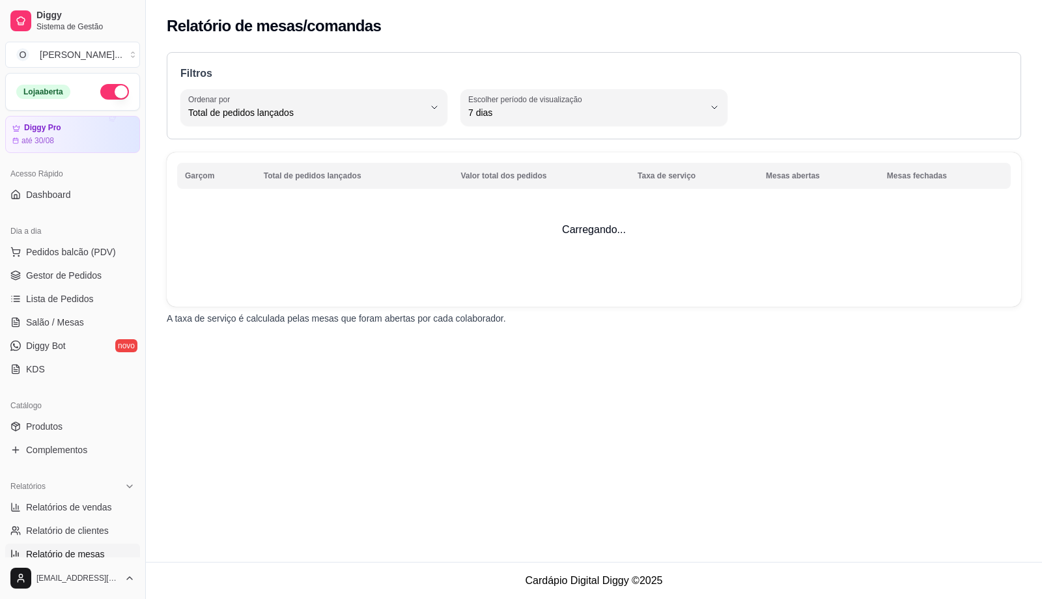
click at [81, 520] on link "Relatório de clientes" at bounding box center [72, 530] width 135 height 21
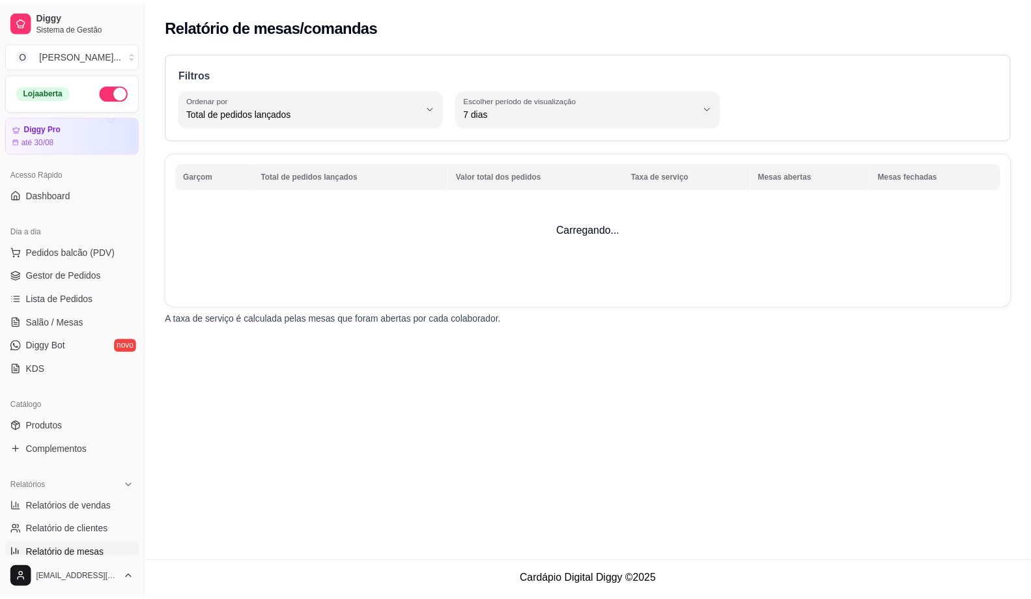
scroll to position [337, 0]
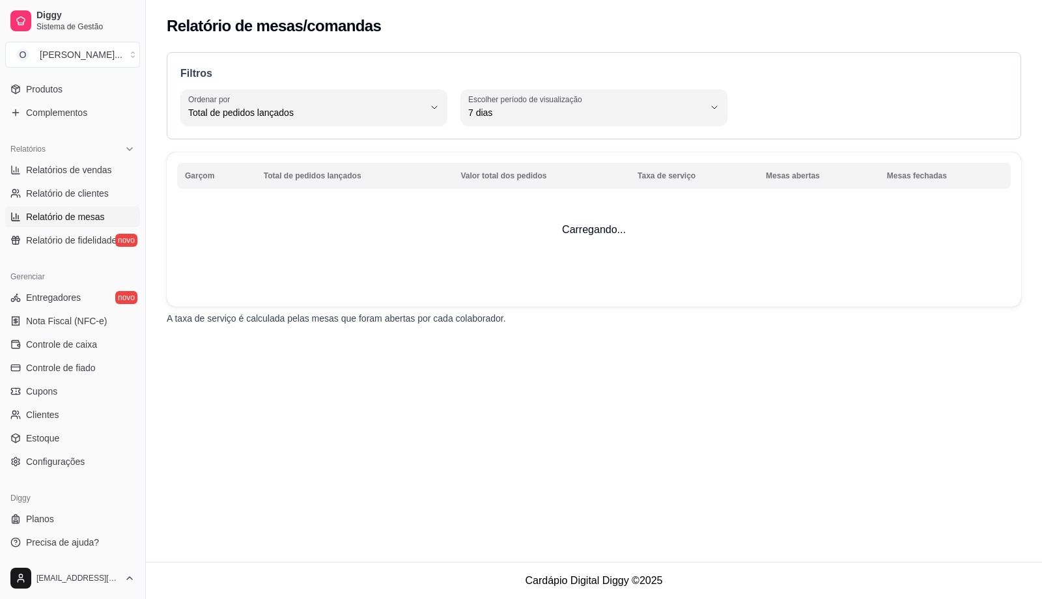
select select "30"
select select "HIGHEST_TOTAL_SPENT_WITH_ORDERS"
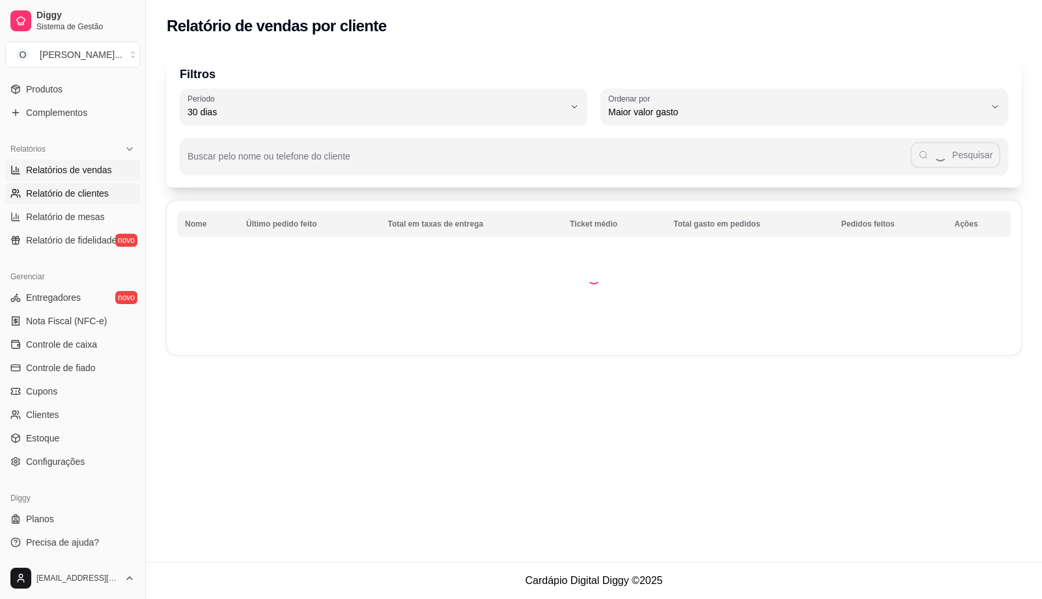
click at [94, 165] on span "Relatórios de vendas" at bounding box center [69, 169] width 86 height 13
select select "ALL"
select select "0"
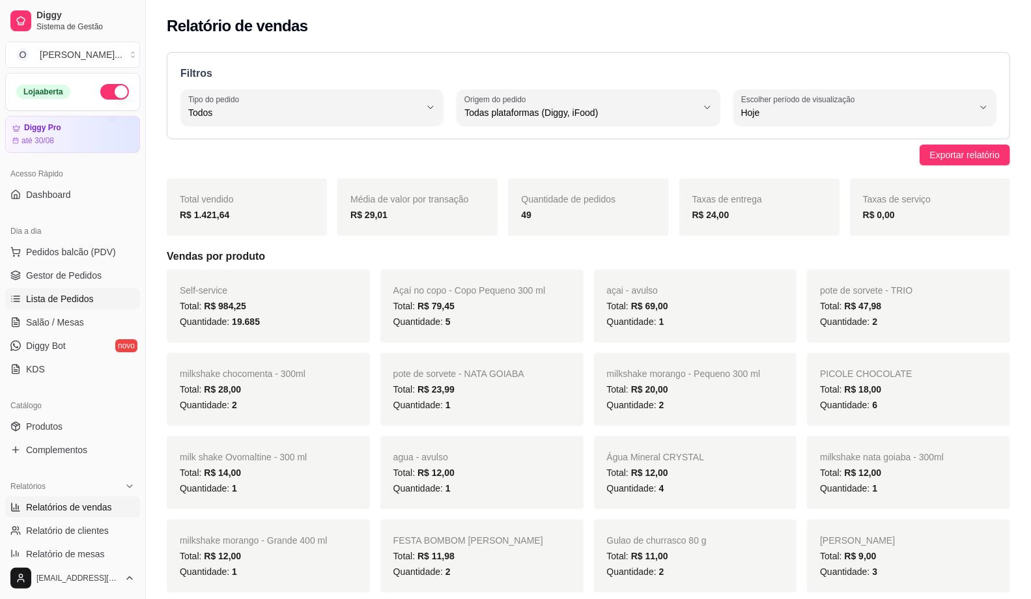
click at [76, 293] on span "Lista de Pedidos" at bounding box center [60, 298] width 68 height 13
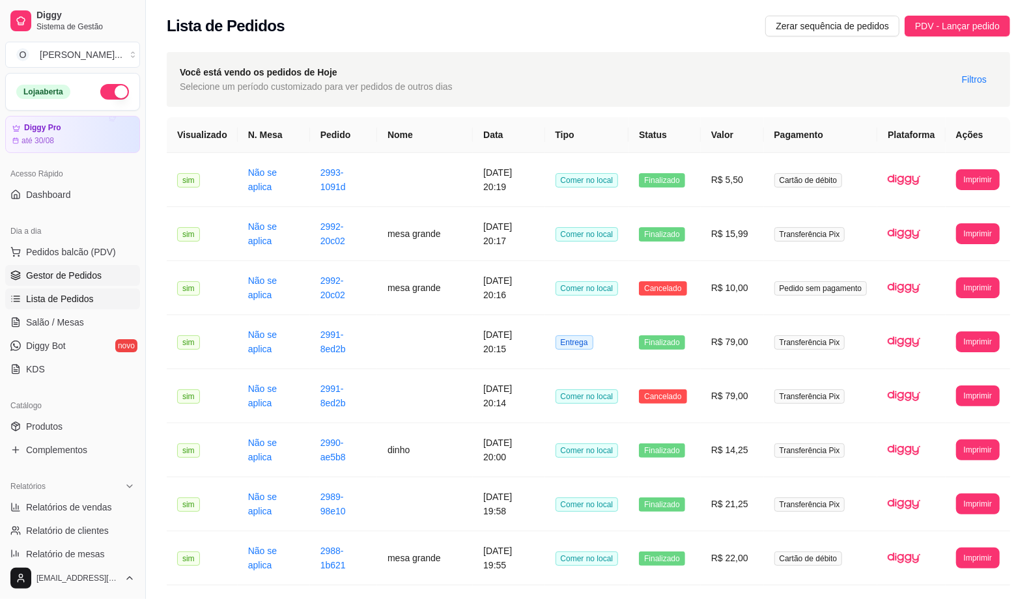
click at [76, 277] on span "Gestor de Pedidos" at bounding box center [64, 275] width 76 height 13
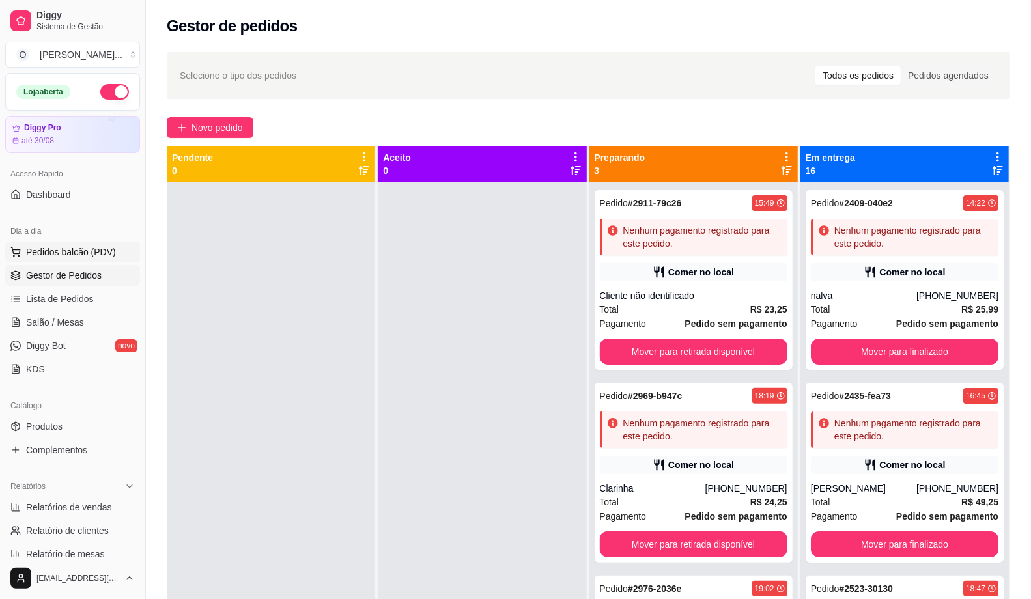
click at [68, 251] on span "Pedidos balcão (PDV)" at bounding box center [71, 252] width 90 height 13
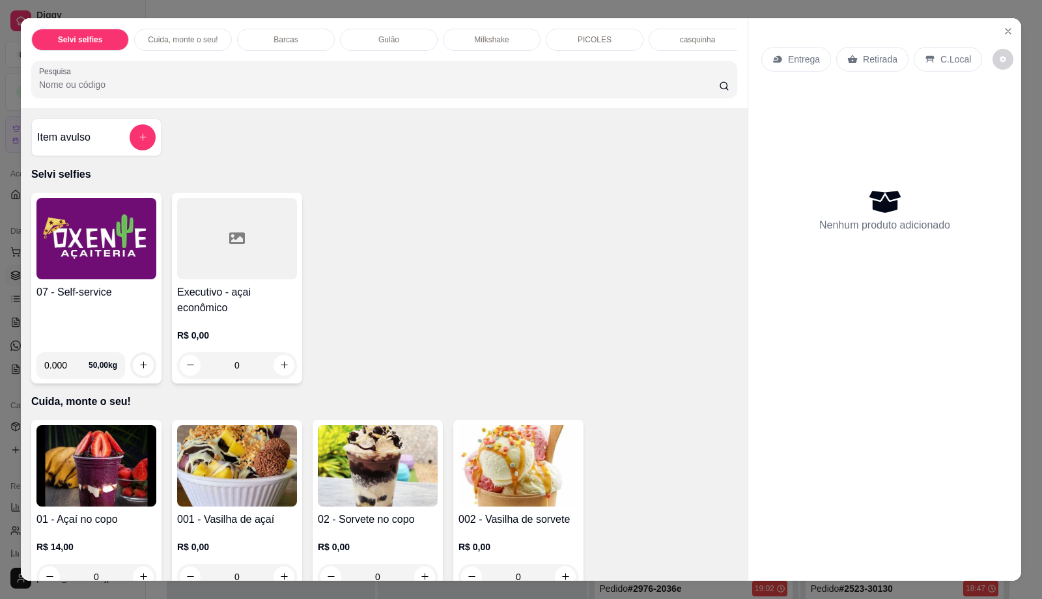
click at [74, 279] on img at bounding box center [96, 238] width 120 height 81
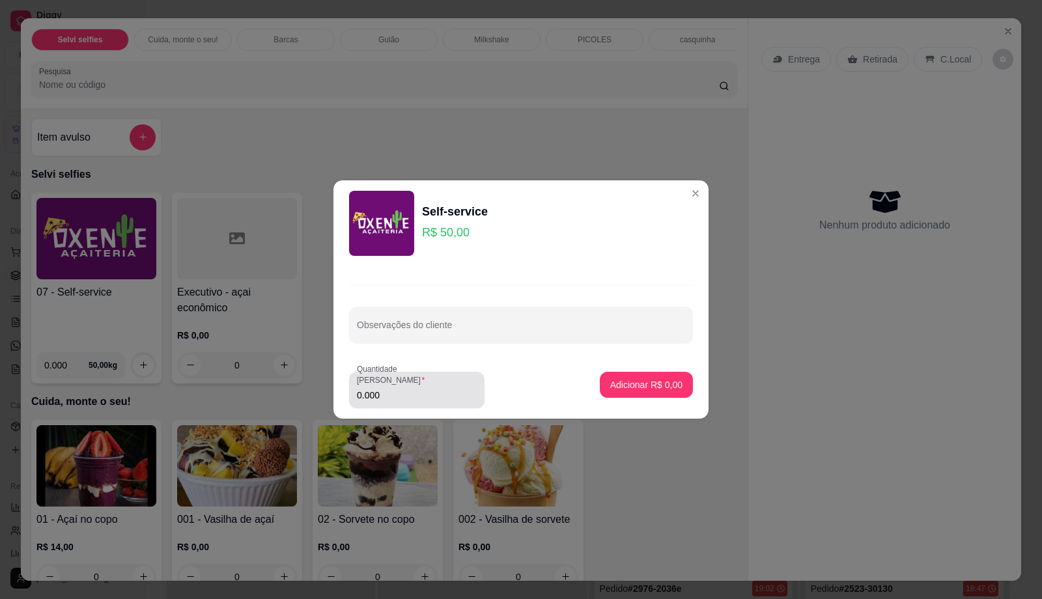
click at [417, 391] on input "0.000" at bounding box center [417, 395] width 120 height 13
click at [417, 391] on input "0" at bounding box center [417, 395] width 120 height 13
type input "0.42"
click at [632, 381] on p "Adicionar R$ 21,00" at bounding box center [644, 384] width 78 height 13
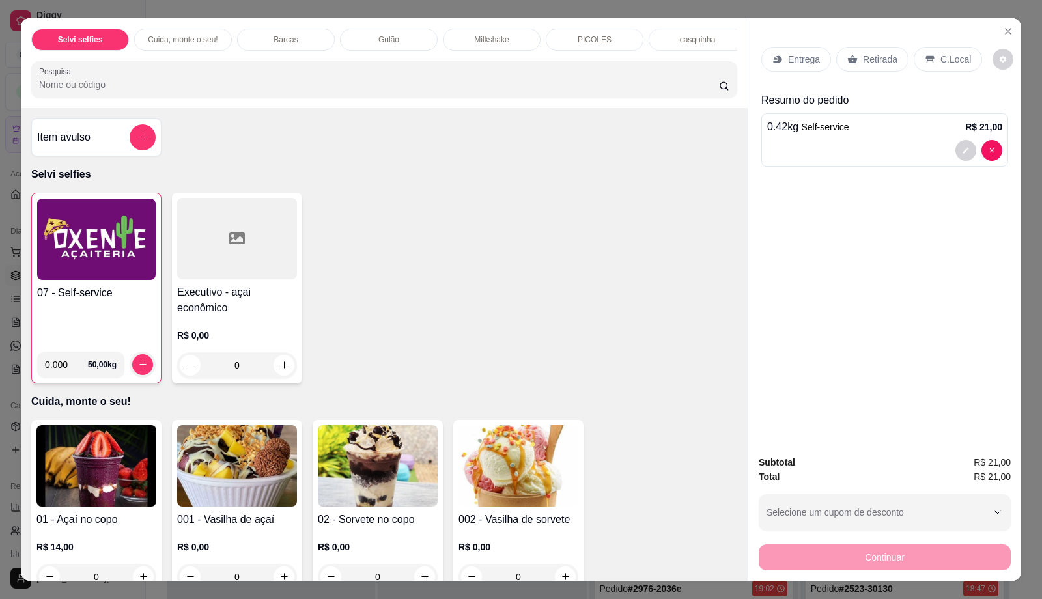
click at [943, 63] on p "C.Local" at bounding box center [956, 59] width 31 height 13
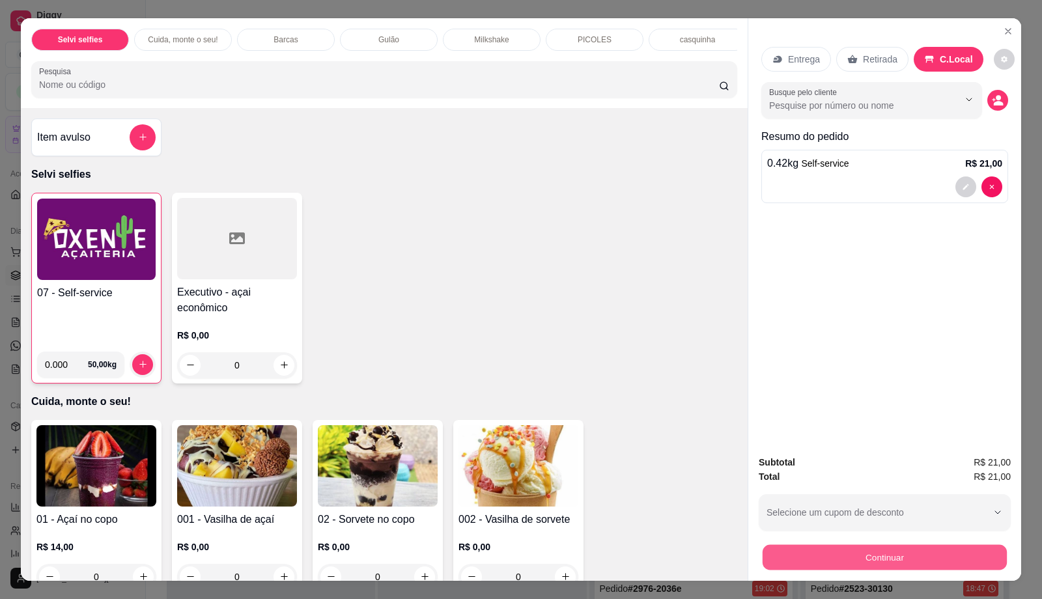
click at [857, 559] on button "Continuar" at bounding box center [885, 557] width 244 height 25
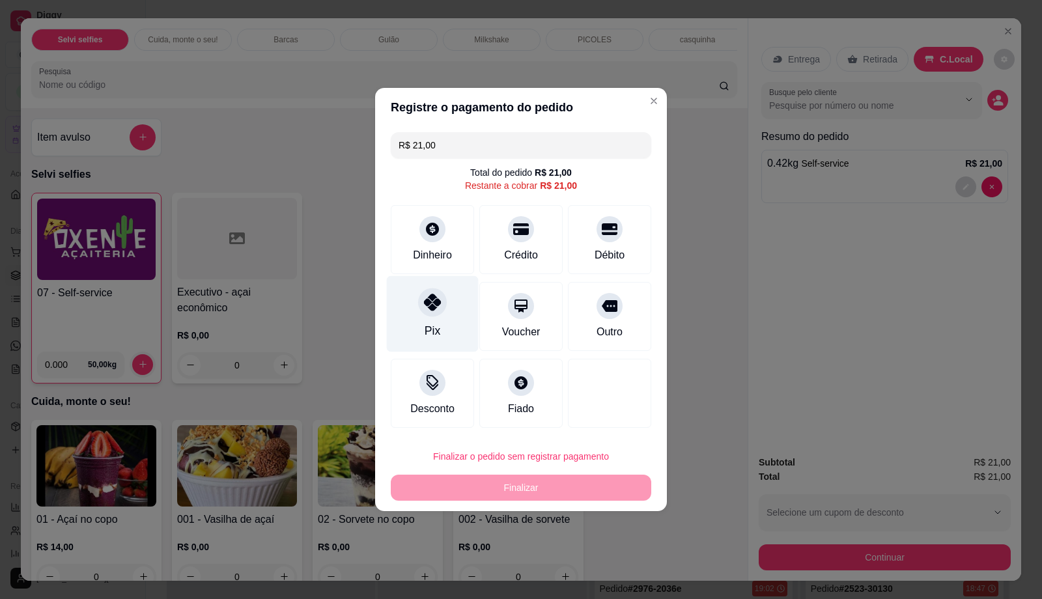
click at [421, 332] on div "Pix" at bounding box center [433, 314] width 92 height 76
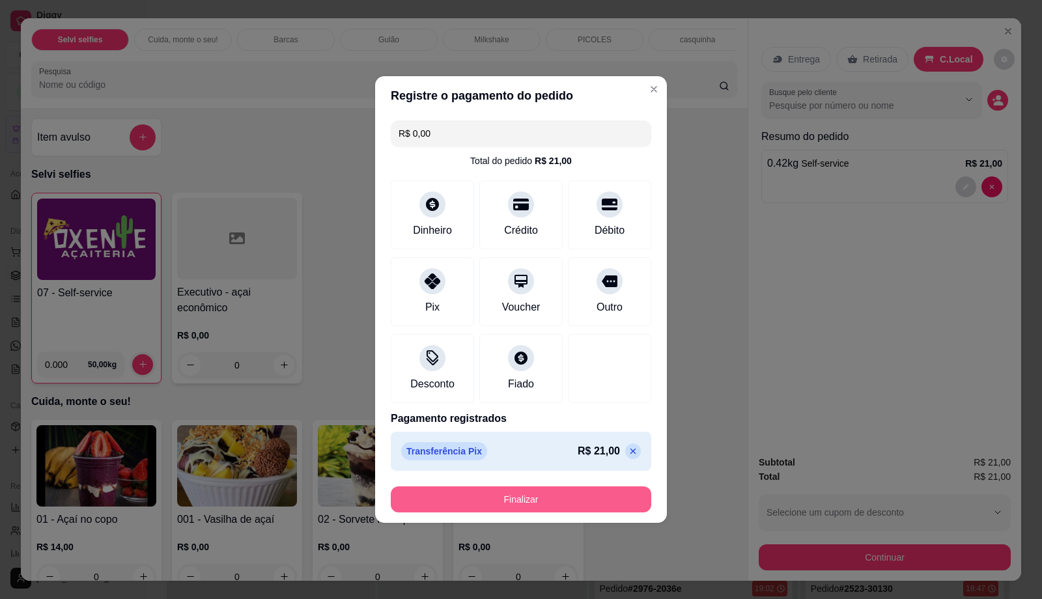
click at [524, 505] on button "Finalizar" at bounding box center [521, 500] width 261 height 26
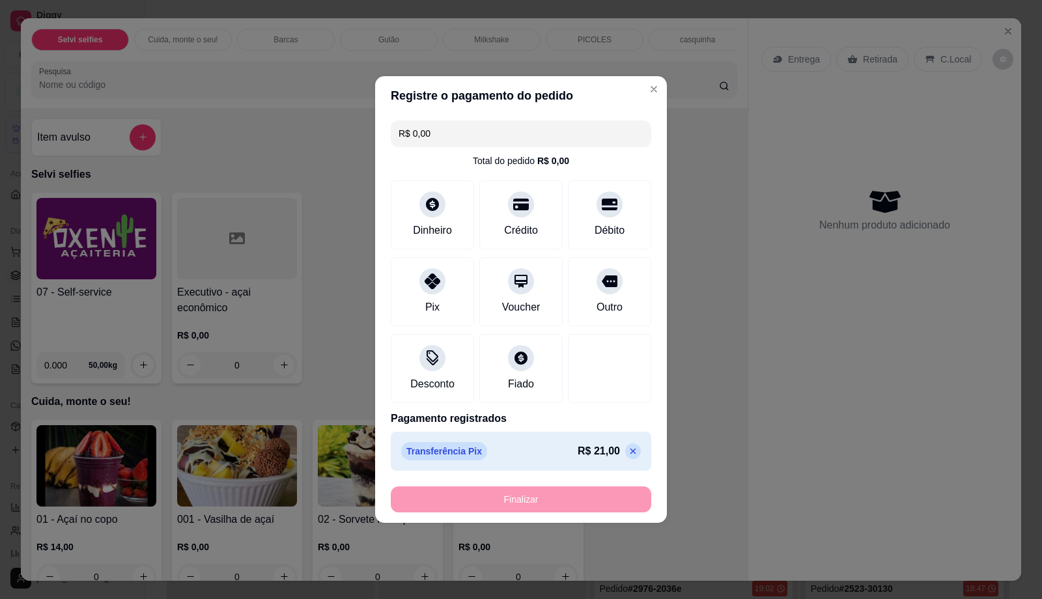
type input "-R$ 21,00"
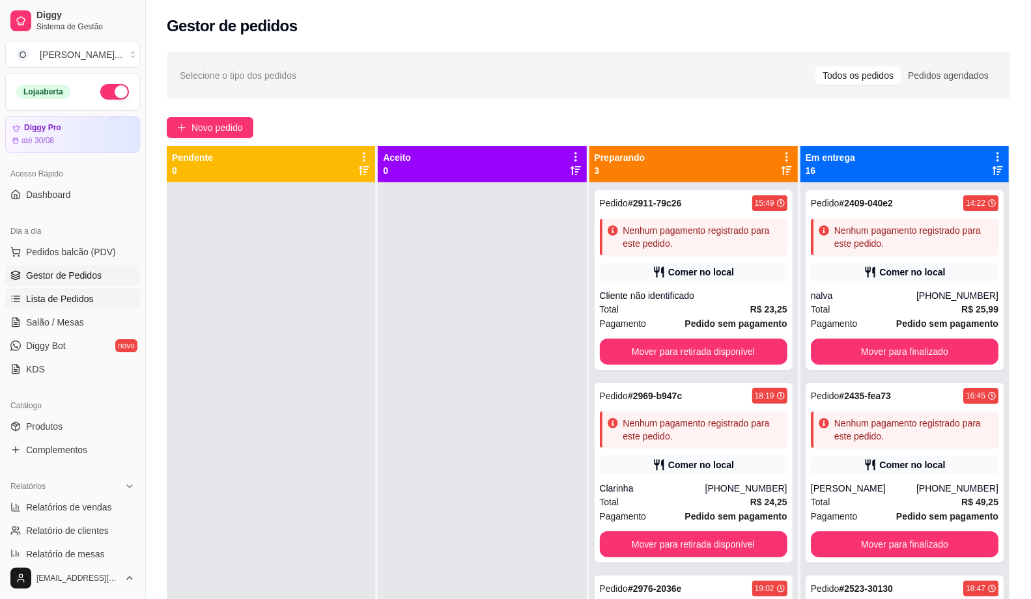
click at [44, 301] on span "Lista de Pedidos" at bounding box center [60, 298] width 68 height 13
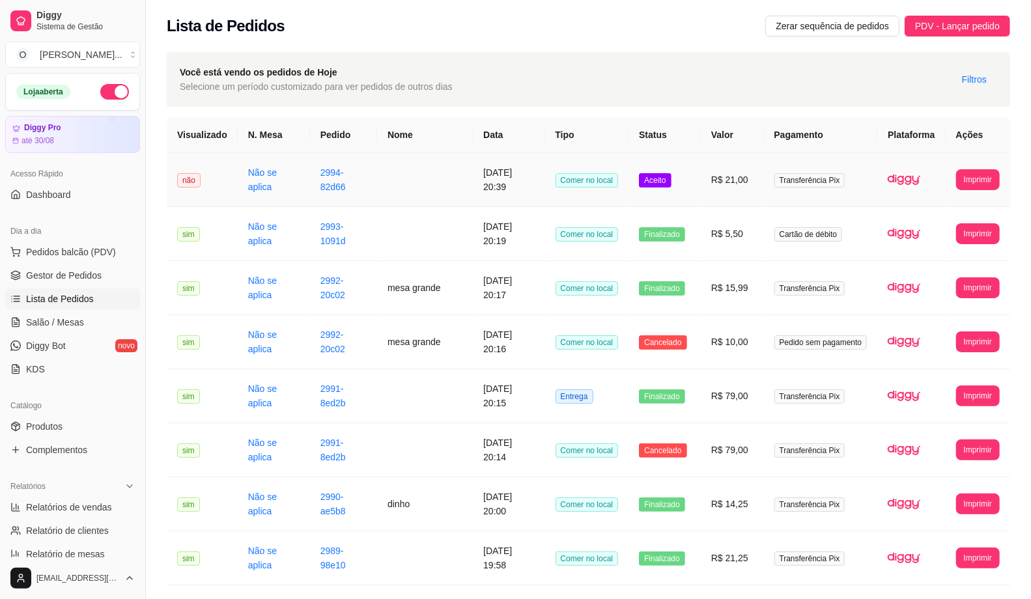
click at [745, 201] on td "R$ 21,00" at bounding box center [732, 180] width 63 height 54
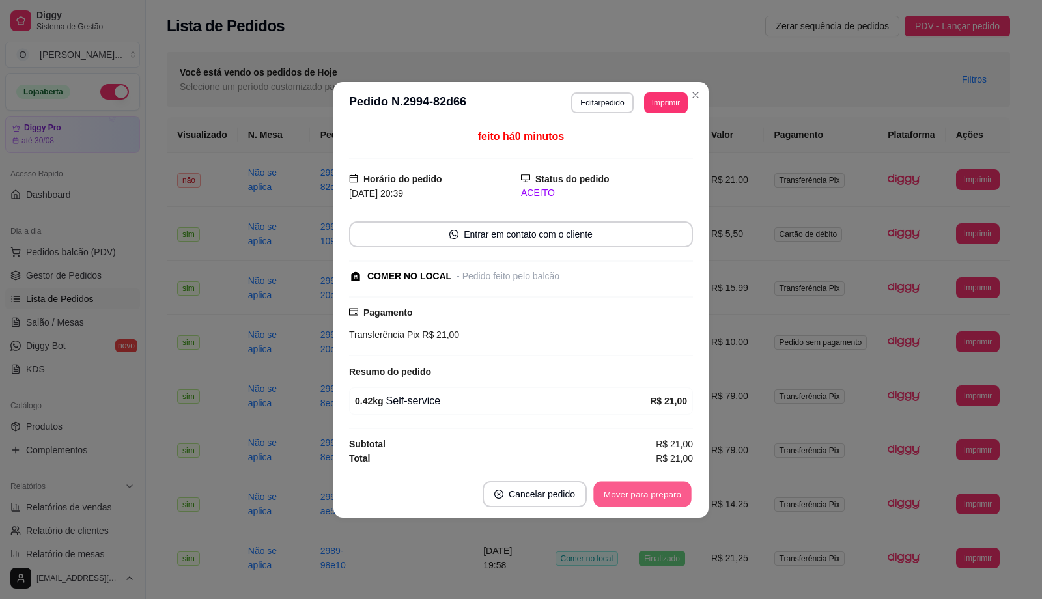
click at [641, 498] on button "Mover para preparo" at bounding box center [642, 493] width 98 height 25
click at [641, 498] on button "Mover para retirada disponível" at bounding box center [621, 494] width 144 height 26
click at [641, 498] on button "Mover para finalizado" at bounding box center [639, 493] width 105 height 25
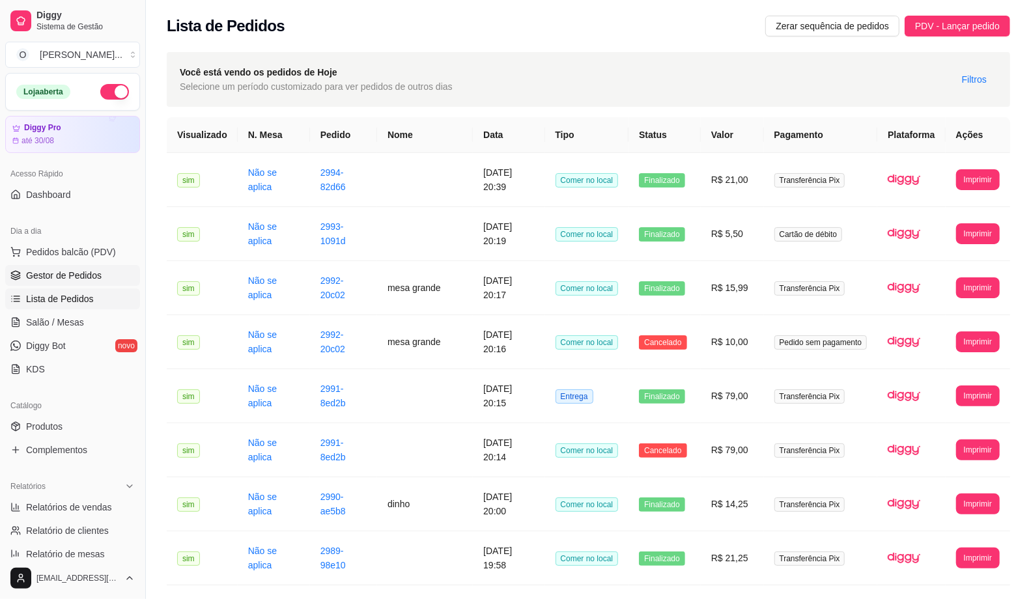
click at [92, 274] on span "Gestor de Pedidos" at bounding box center [64, 275] width 76 height 13
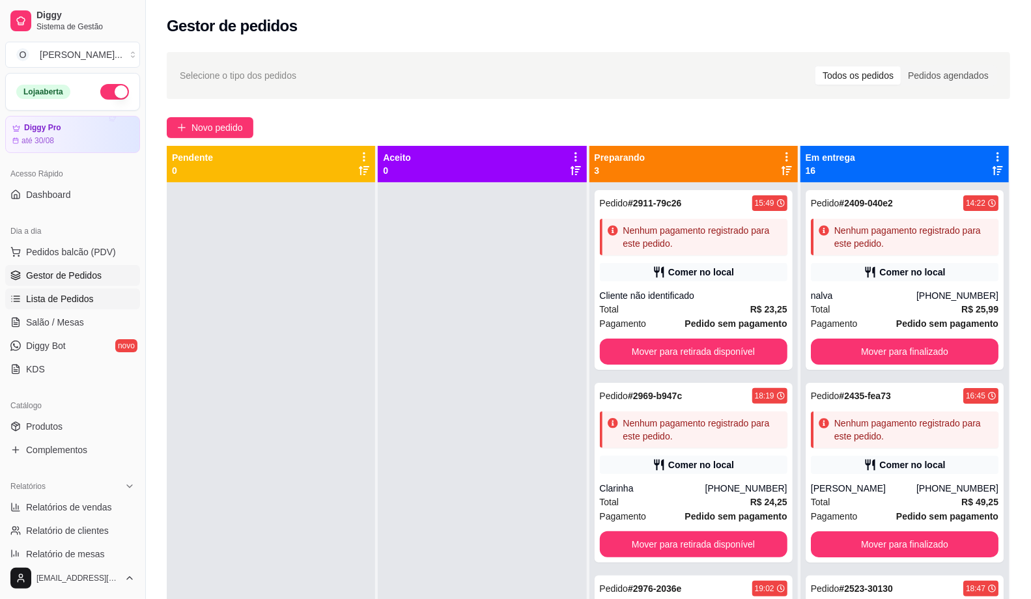
click at [53, 298] on span "Lista de Pedidos" at bounding box center [60, 298] width 68 height 13
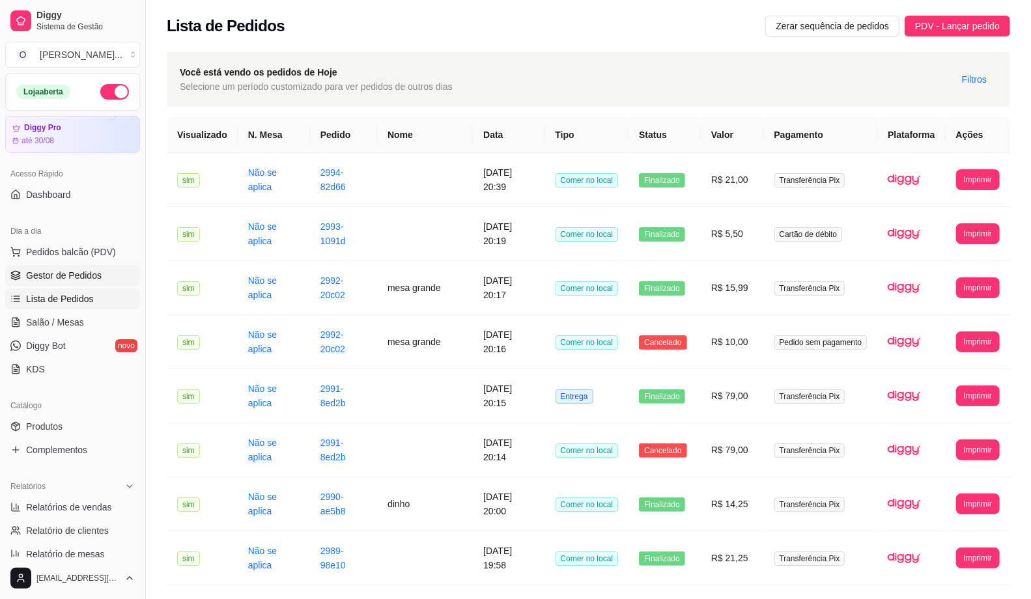
click at [51, 269] on span "Gestor de Pedidos" at bounding box center [64, 275] width 76 height 13
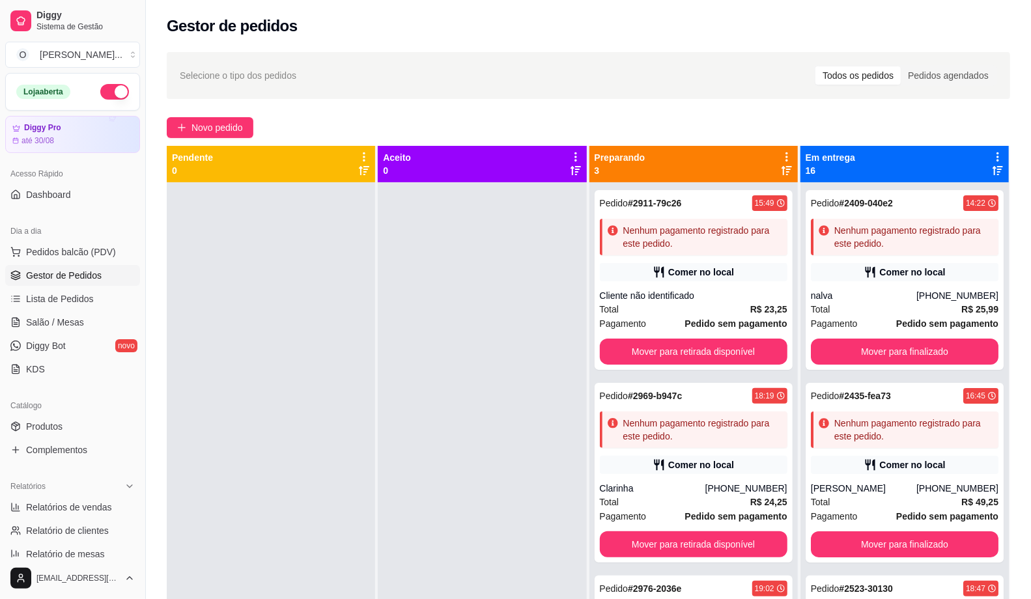
click at [412, 230] on div at bounding box center [482, 481] width 208 height 599
click at [452, 164] on div "Aceito 0" at bounding box center [482, 164] width 198 height 26
click at [92, 248] on span "Pedidos balcão (PDV)" at bounding box center [71, 252] width 90 height 13
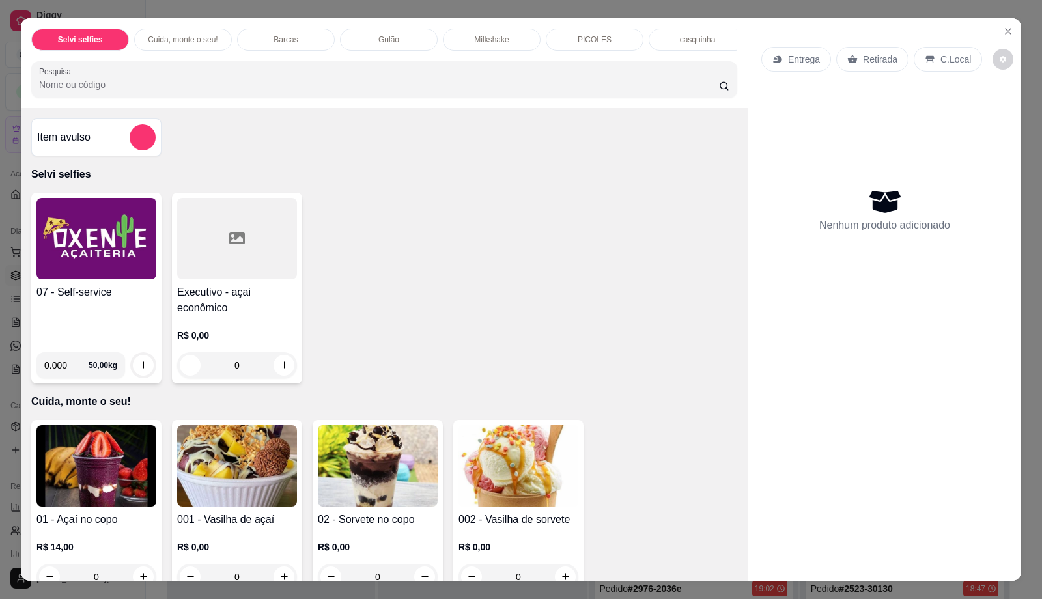
click at [591, 42] on p "PICOLES" at bounding box center [595, 40] width 34 height 10
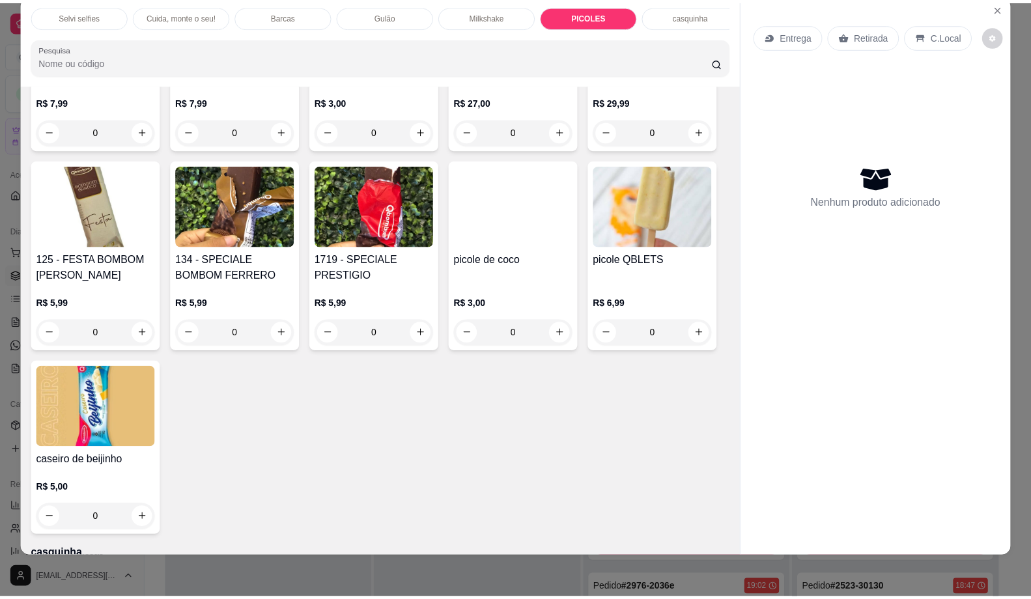
scroll to position [2108, 0]
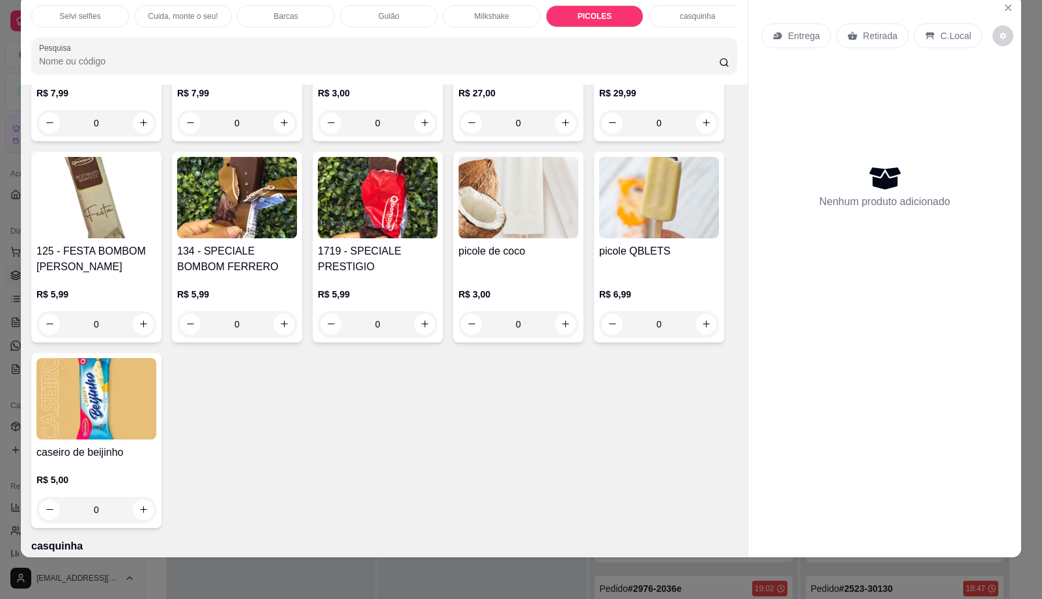
click at [495, 249] on div "picole de coco R$ 3,00 0" at bounding box center [518, 247] width 130 height 191
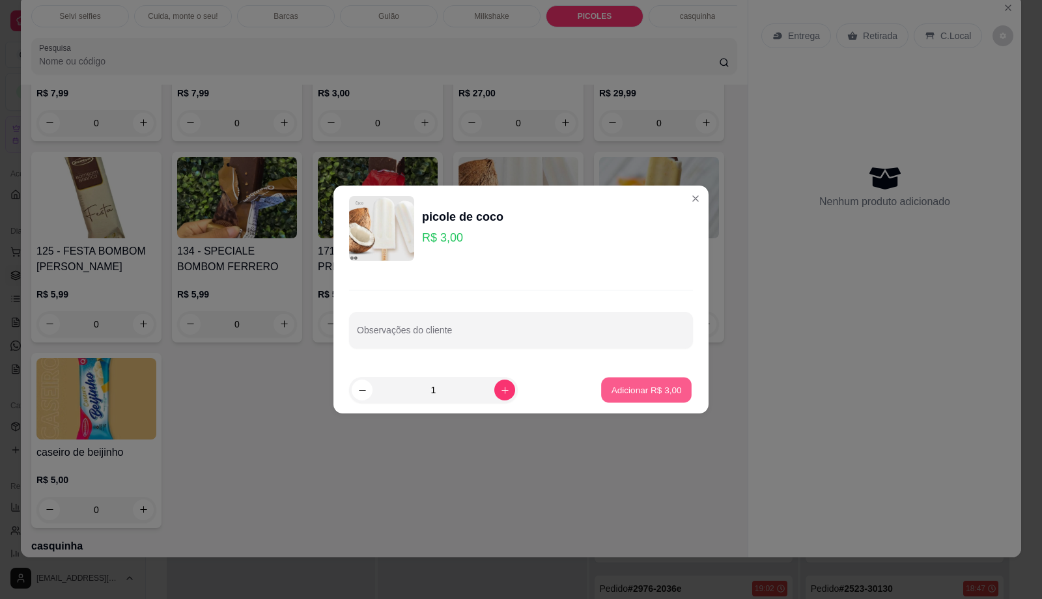
click at [623, 386] on p "Adicionar R$ 3,00" at bounding box center [646, 390] width 70 height 12
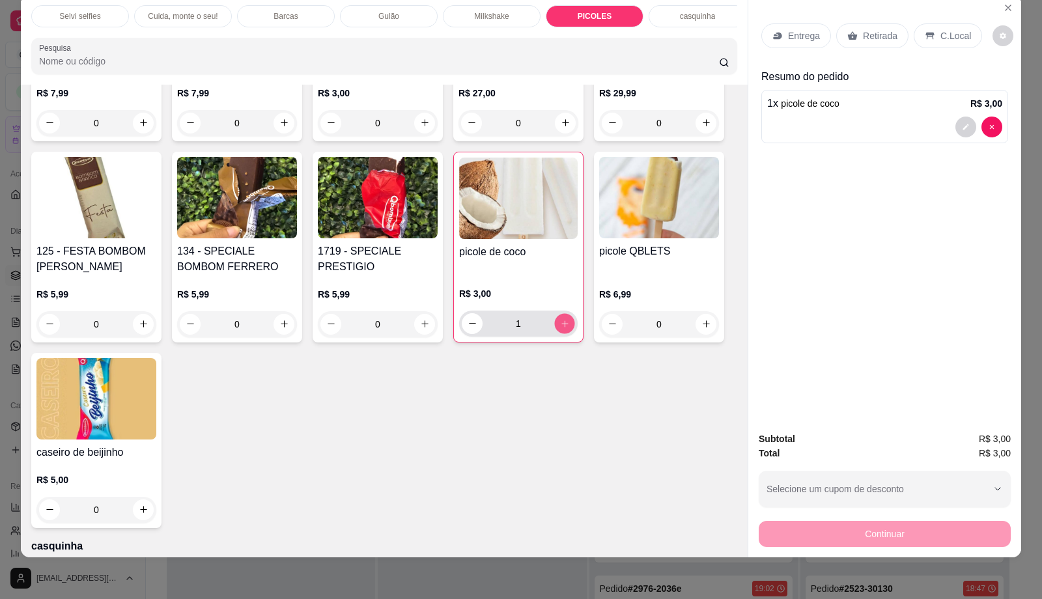
click at [567, 332] on button "increase-product-quantity" at bounding box center [564, 323] width 20 height 20
type input "2"
click at [949, 41] on p "C.Local" at bounding box center [956, 35] width 31 height 13
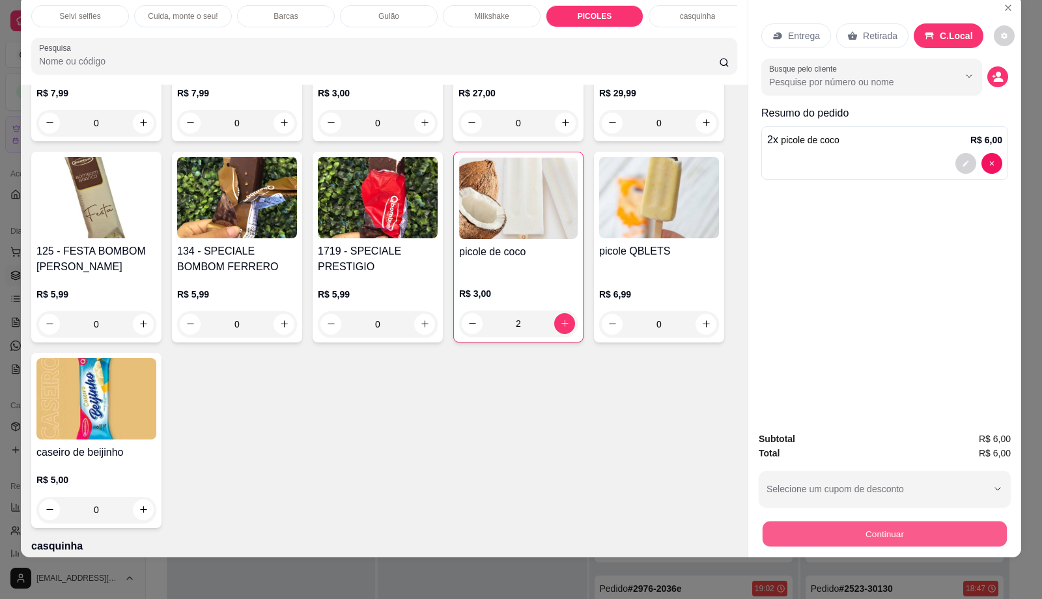
click at [808, 535] on button "Continuar" at bounding box center [885, 534] width 244 height 25
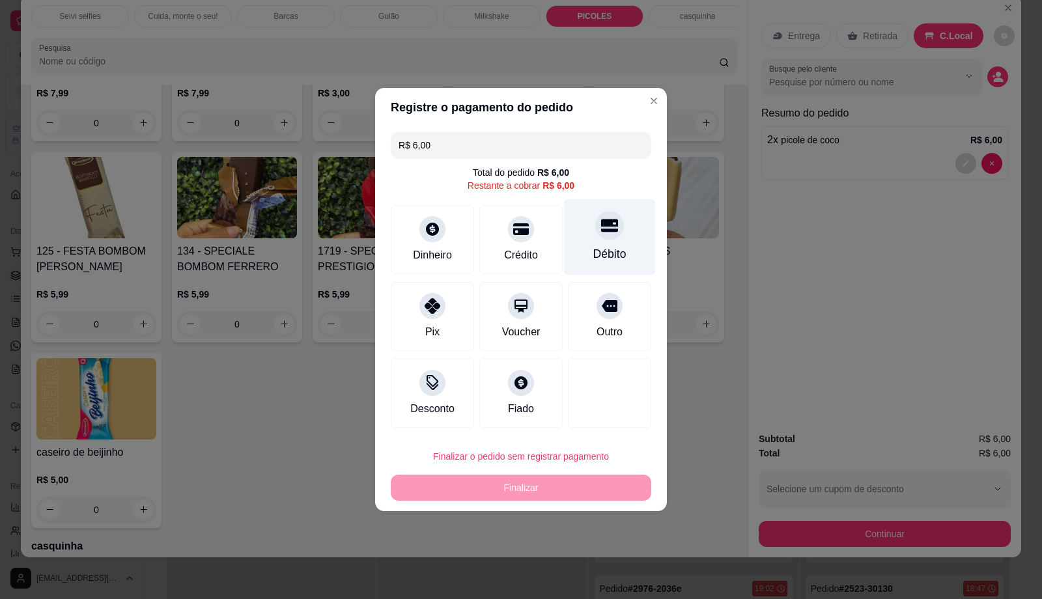
click at [595, 229] on div at bounding box center [609, 225] width 29 height 29
type input "R$ 0,00"
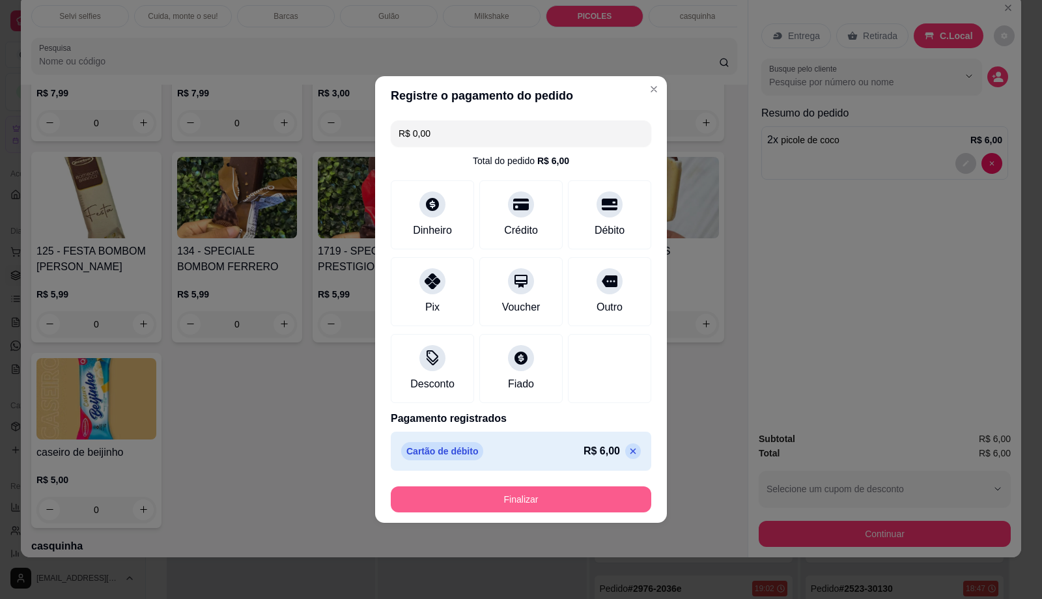
click at [561, 495] on button "Finalizar" at bounding box center [521, 500] width 261 height 26
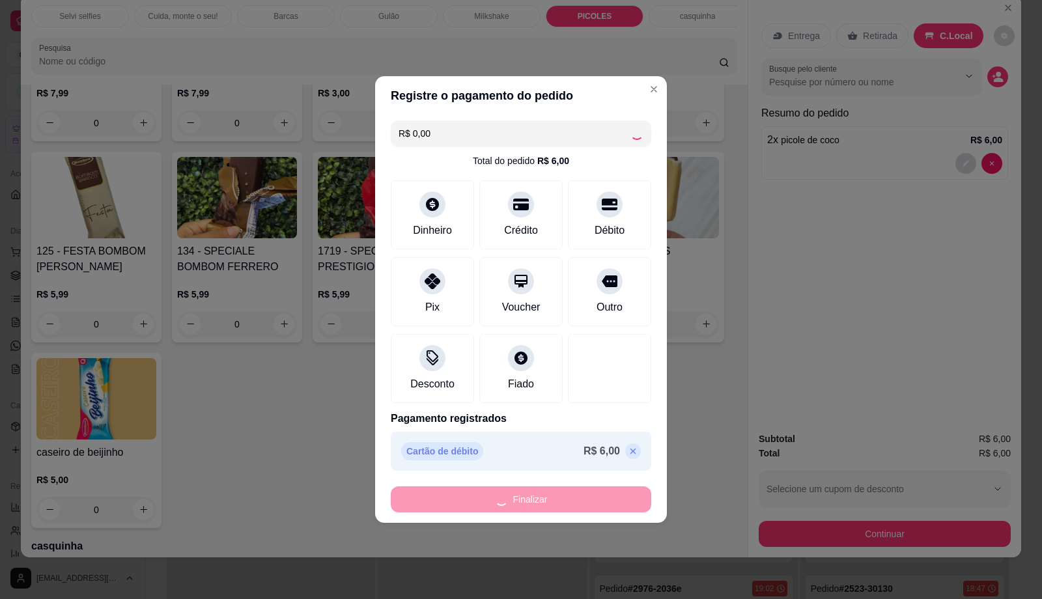
type input "0"
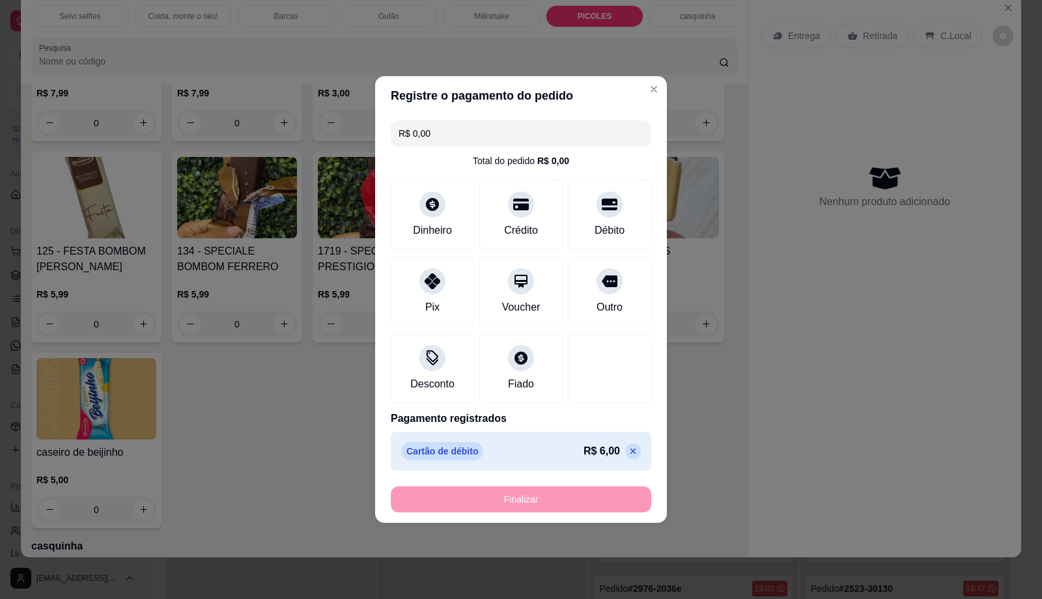
type input "-R$ 6,00"
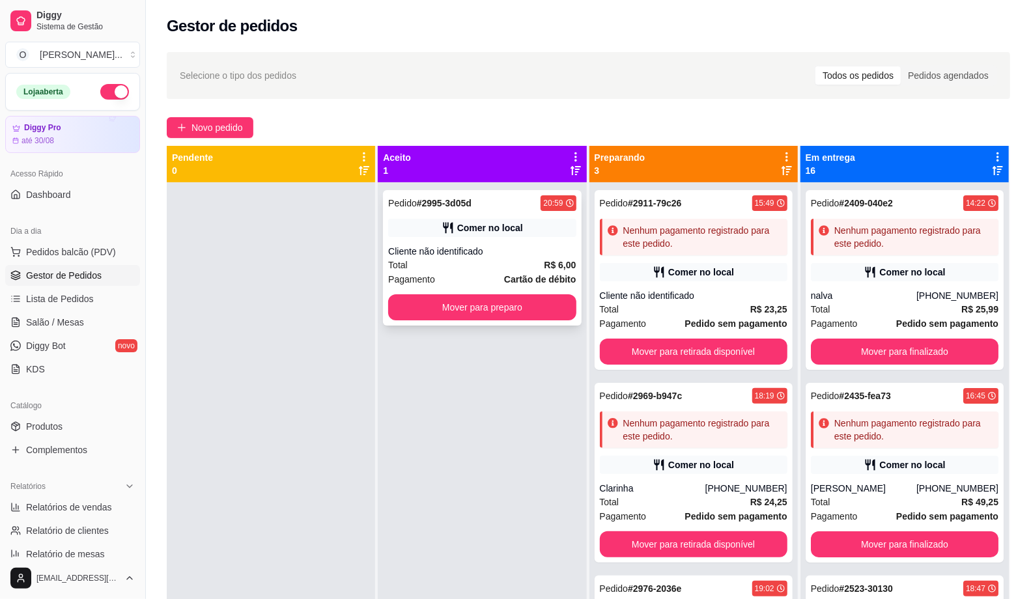
click at [479, 218] on div "Pedido # 2995-3d05d 20:59 [PERSON_NAME] no local Cliente não identificado Total…" at bounding box center [482, 257] width 198 height 135
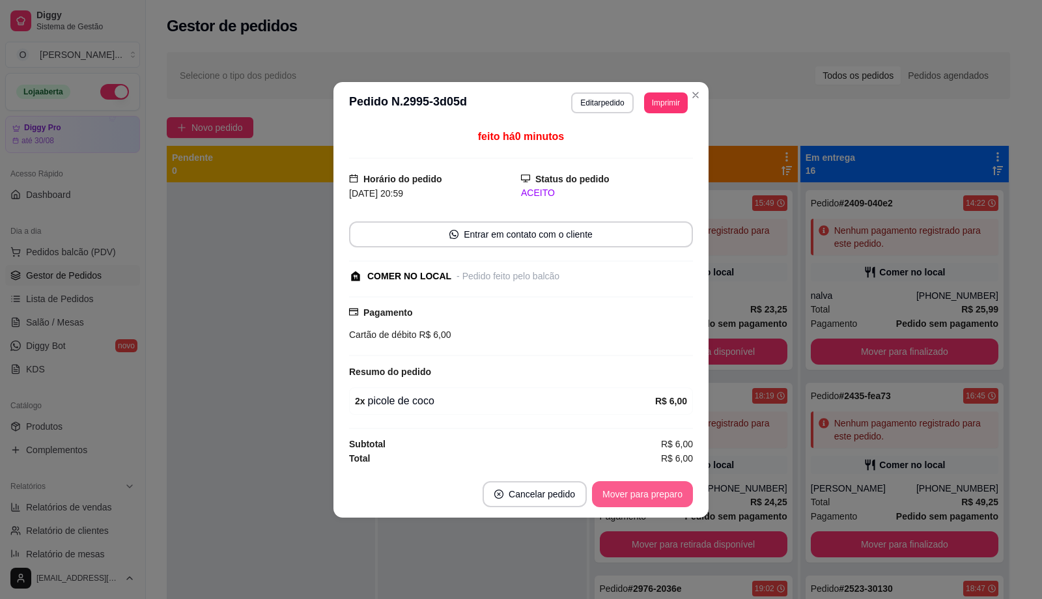
click at [656, 498] on button "Mover para preparo" at bounding box center [642, 494] width 101 height 26
click at [656, 498] on button "Mover para retirada disponível" at bounding box center [621, 494] width 144 height 26
click at [656, 498] on div "Mover para retirada disponível" at bounding box center [612, 494] width 162 height 26
click at [656, 498] on button "Mover para finalizado" at bounding box center [639, 493] width 105 height 25
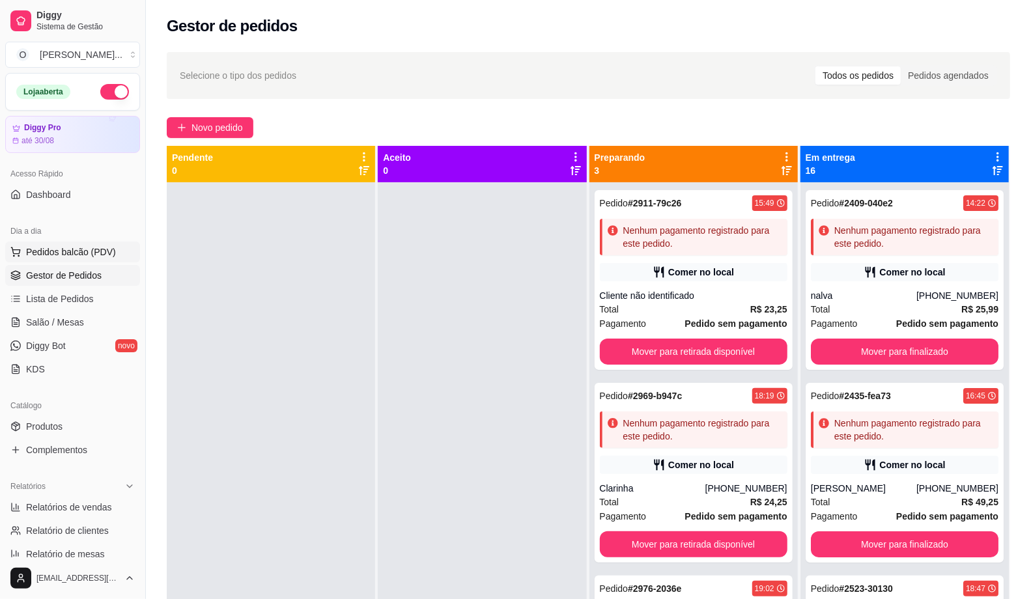
click at [31, 257] on span "Pedidos balcão (PDV)" at bounding box center [71, 252] width 90 height 13
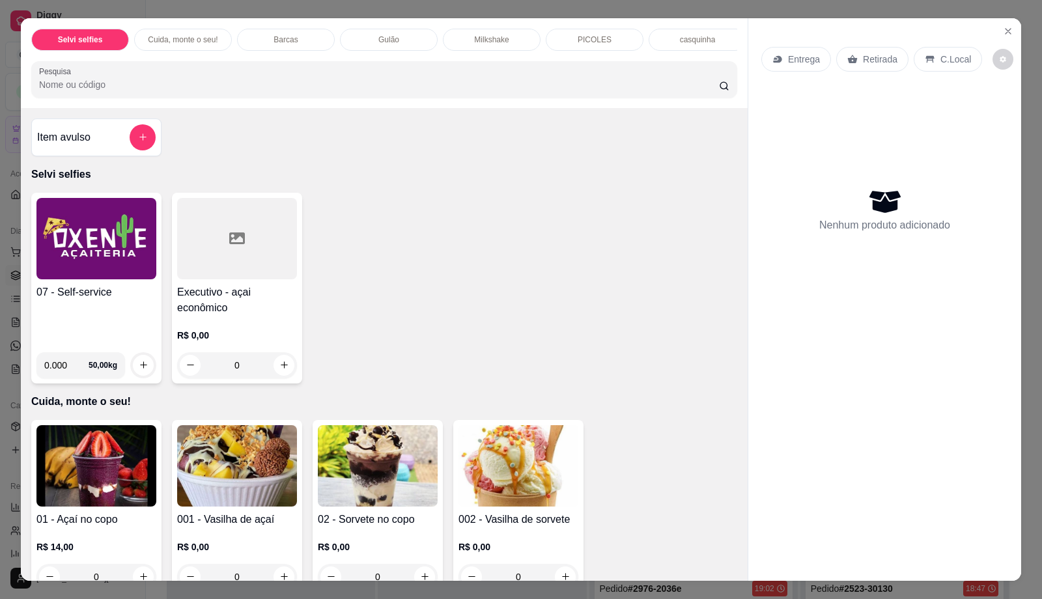
click at [92, 300] on h4 "07 - Self-service" at bounding box center [96, 293] width 120 height 16
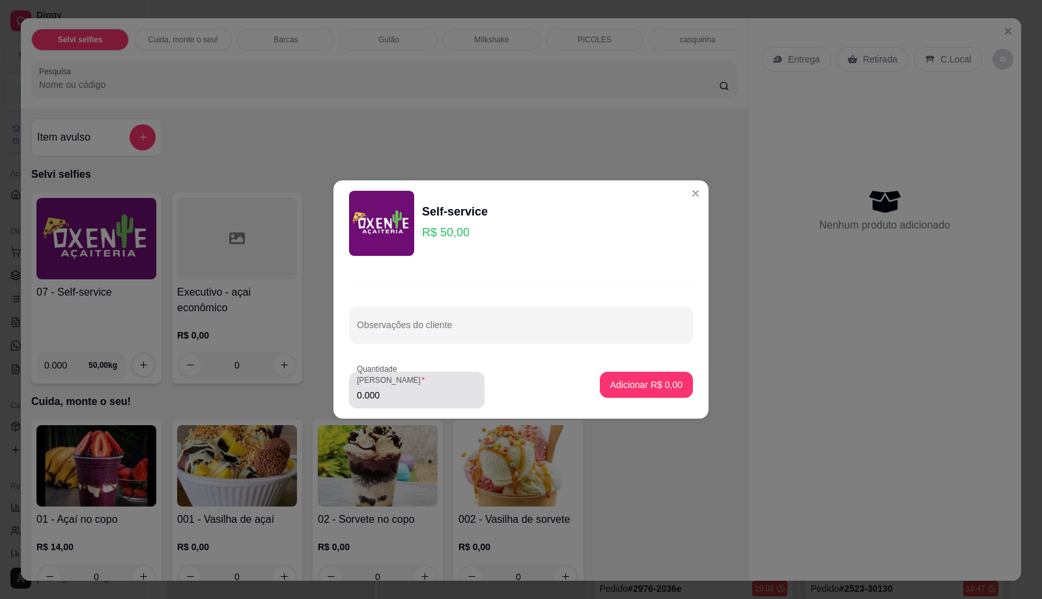
click at [411, 386] on label "Quantidade [PERSON_NAME]" at bounding box center [411, 374] width 109 height 22
click at [411, 389] on input "0.000" at bounding box center [417, 395] width 120 height 13
type input "0.300"
click at [630, 375] on button "Adicionar R$ 15,00" at bounding box center [644, 385] width 98 height 26
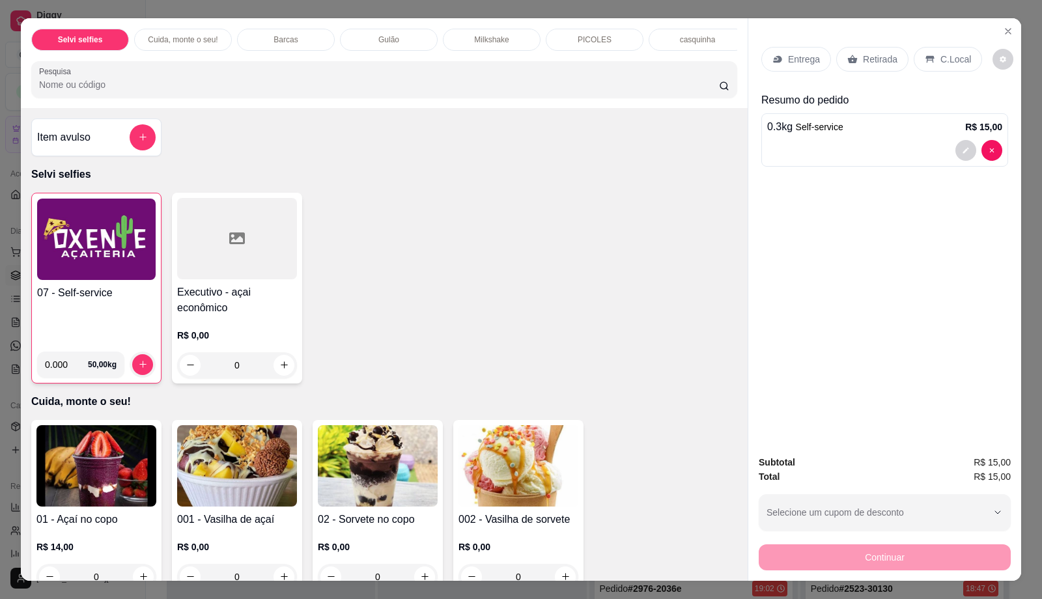
click at [944, 66] on div "C.Local" at bounding box center [948, 59] width 68 height 25
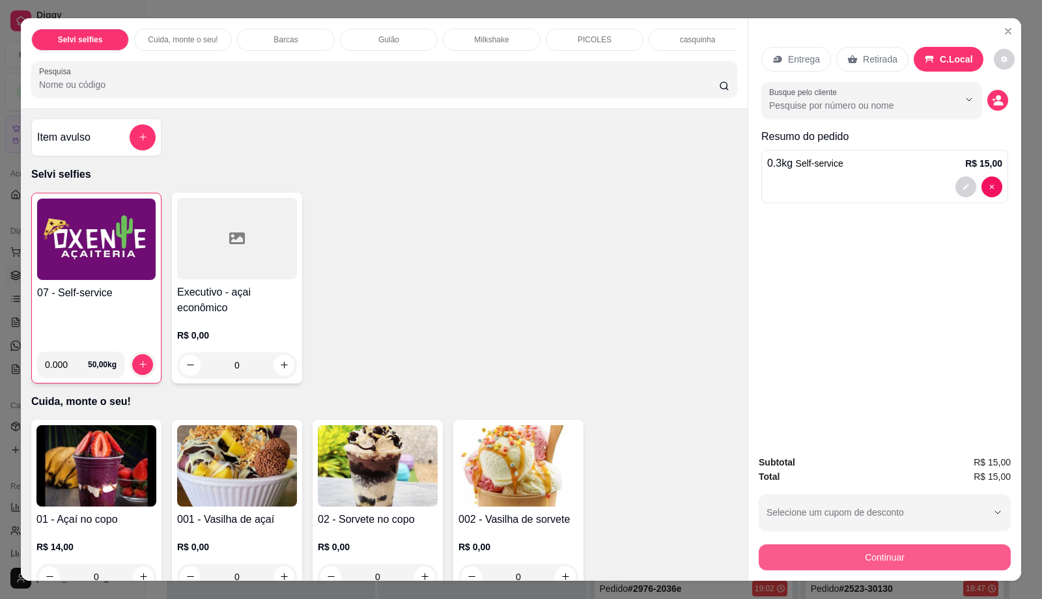
click at [860, 558] on button "Continuar" at bounding box center [885, 558] width 252 height 26
click at [966, 183] on button "decrease-product-quantity" at bounding box center [966, 187] width 20 height 20
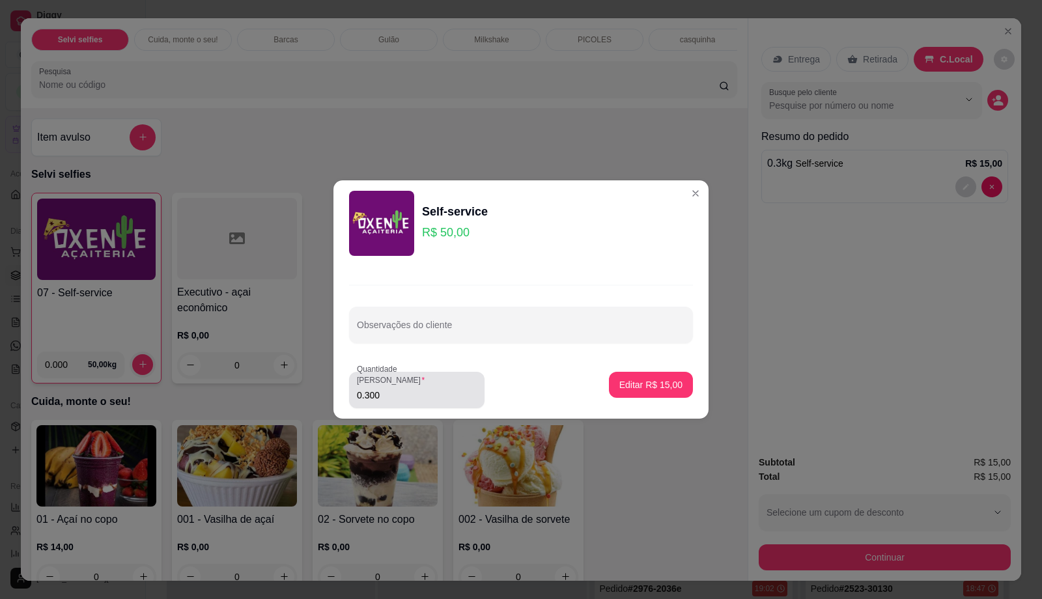
click at [389, 398] on input "0.300" at bounding box center [417, 395] width 120 height 13
type input "0.200"
click at [619, 383] on p "Editar R$ 10,00" at bounding box center [650, 384] width 63 height 13
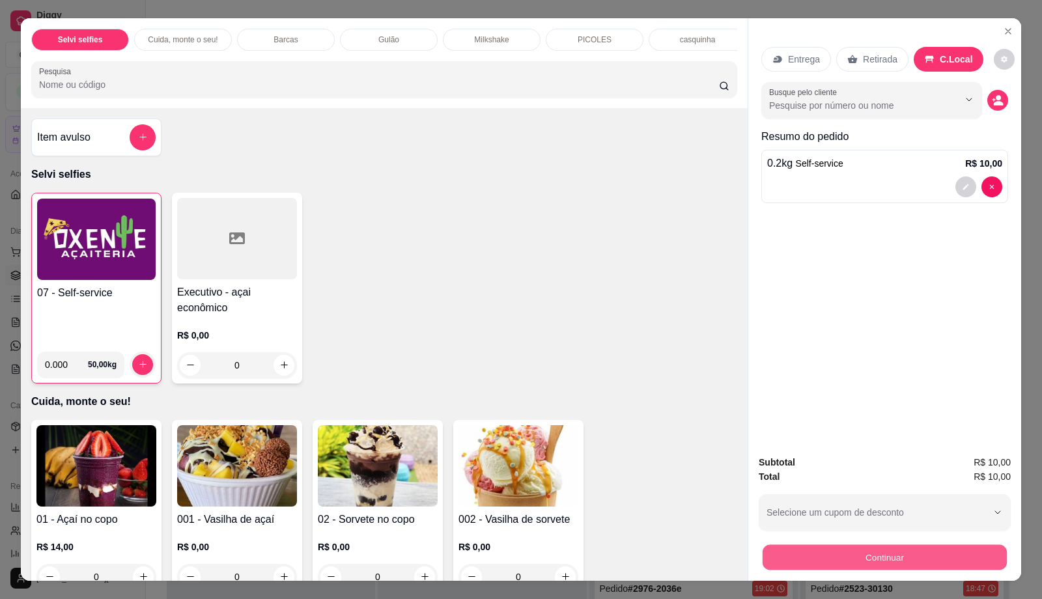
click at [819, 548] on button "Continuar" at bounding box center [885, 557] width 244 height 25
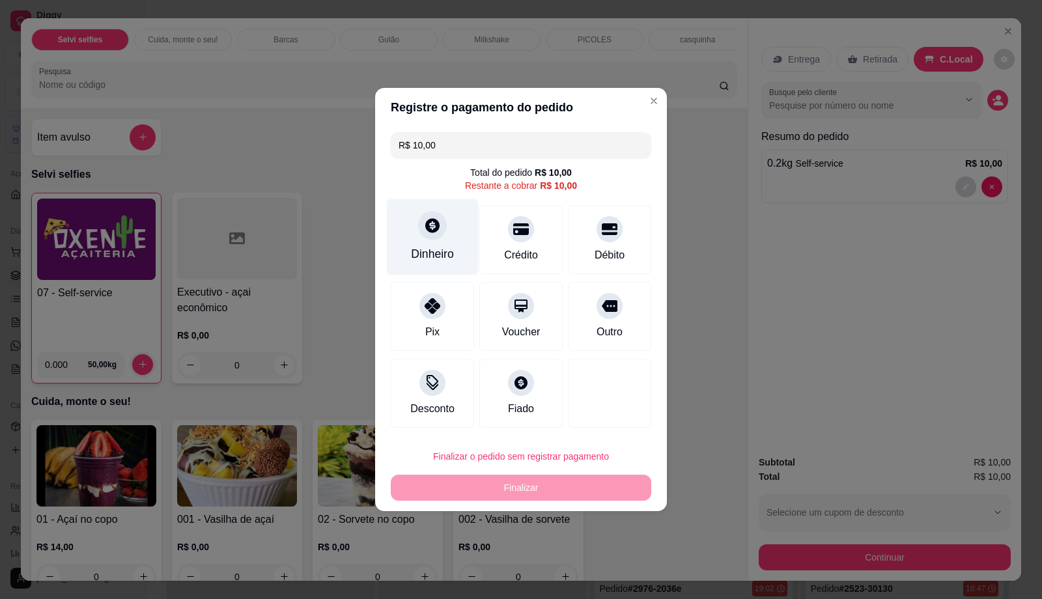
click at [421, 244] on div "Dinheiro" at bounding box center [433, 237] width 92 height 76
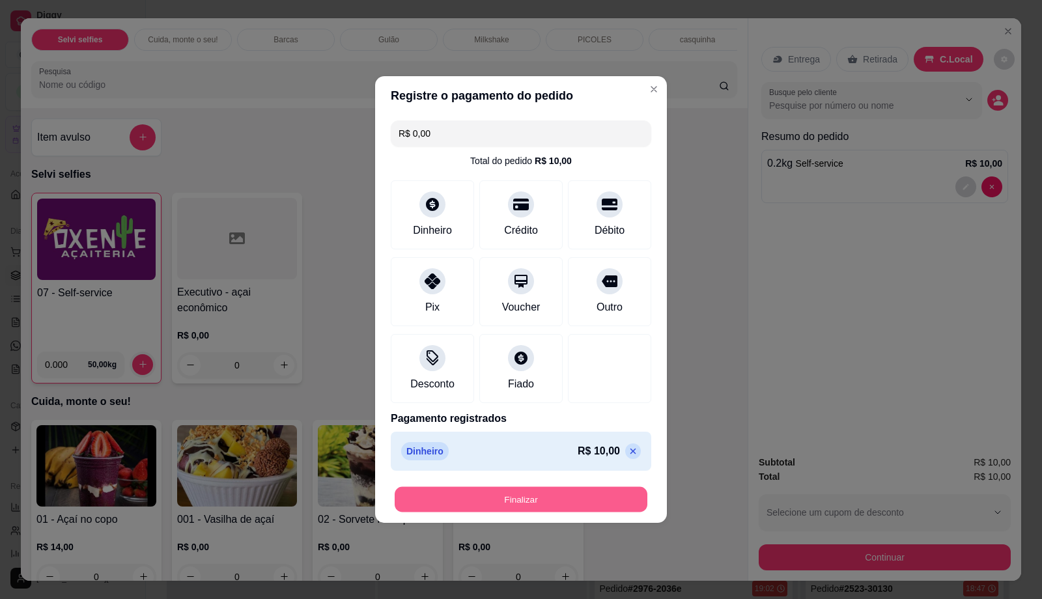
click at [586, 503] on button "Finalizar" at bounding box center [521, 499] width 253 height 25
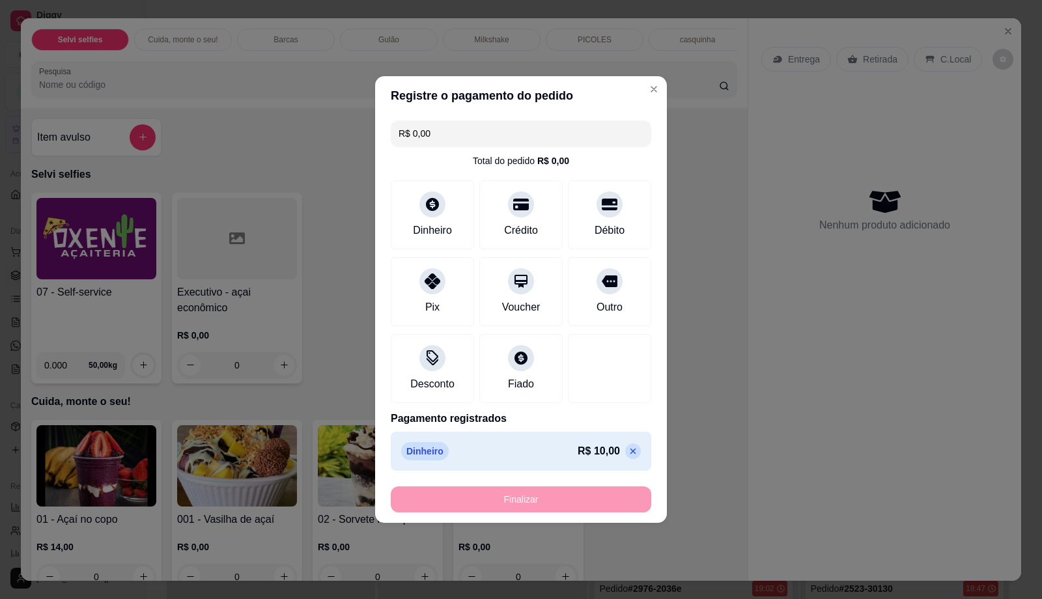
type input "-R$ 10,00"
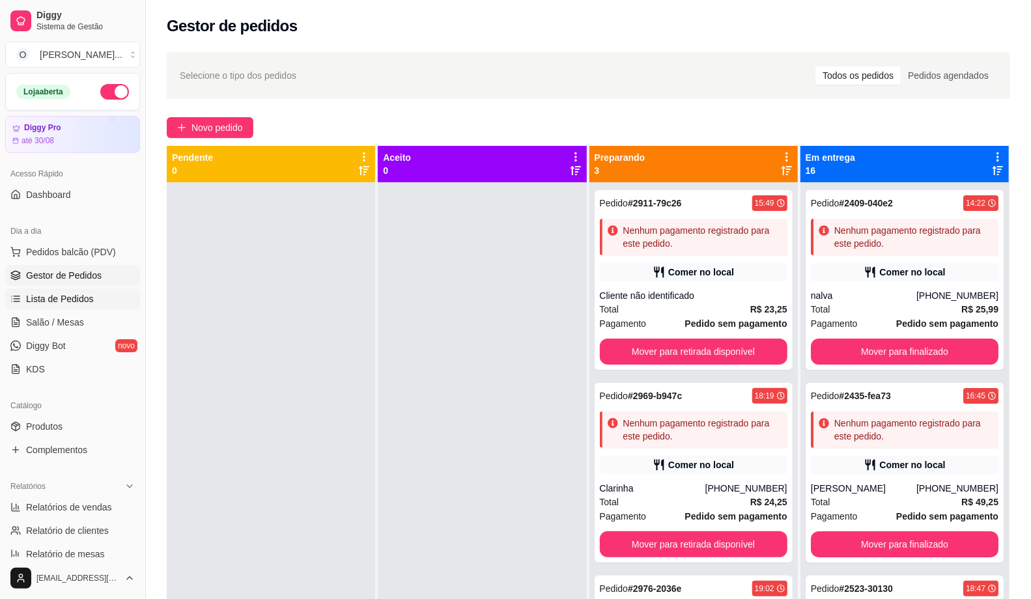
click at [74, 298] on span "Lista de Pedidos" at bounding box center [60, 298] width 68 height 13
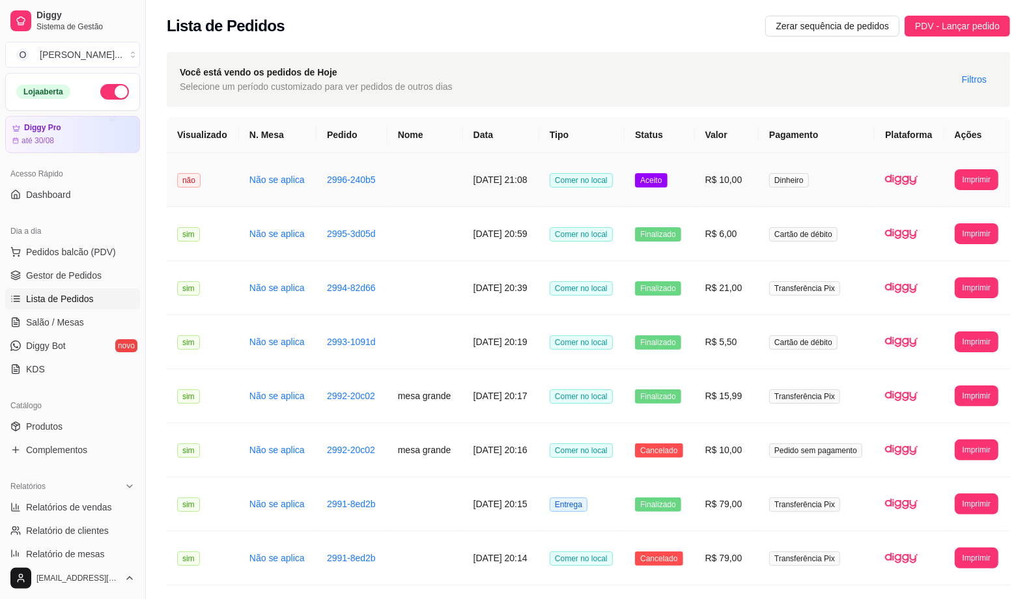
click at [759, 188] on td "R$ 10,00" at bounding box center [727, 180] width 64 height 54
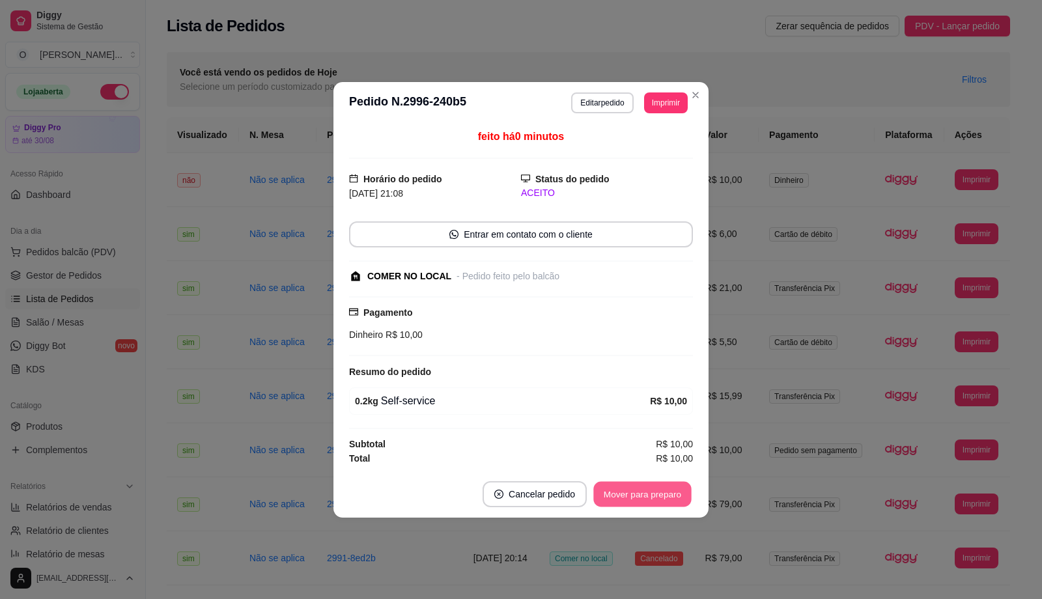
click at [644, 492] on button "Mover para preparo" at bounding box center [642, 493] width 98 height 25
click at [644, 492] on button "Mover para retirada disponível" at bounding box center [621, 494] width 144 height 26
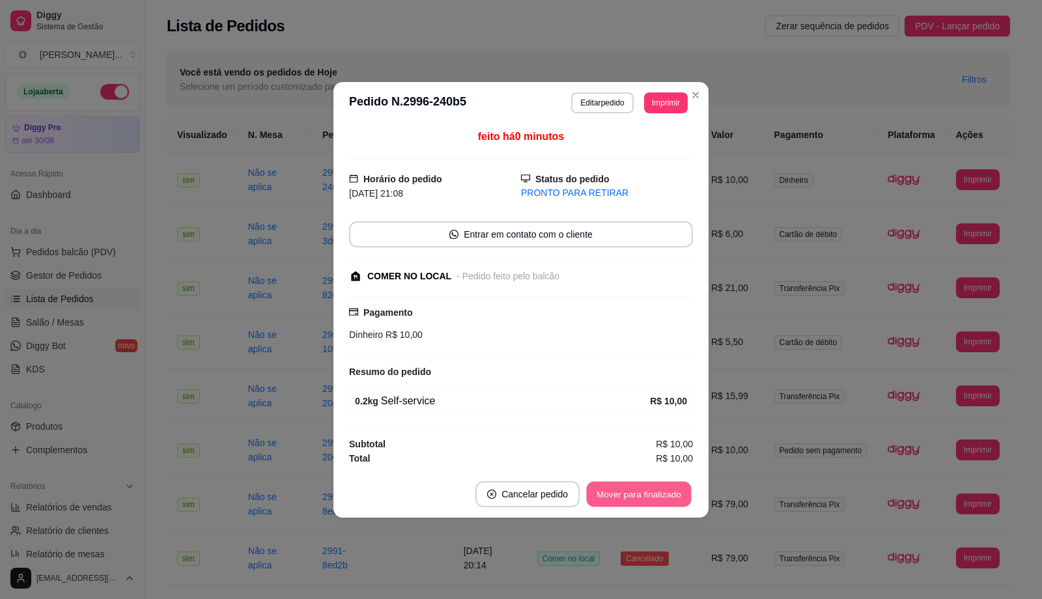
click at [644, 492] on button "Mover para finalizado" at bounding box center [639, 493] width 105 height 25
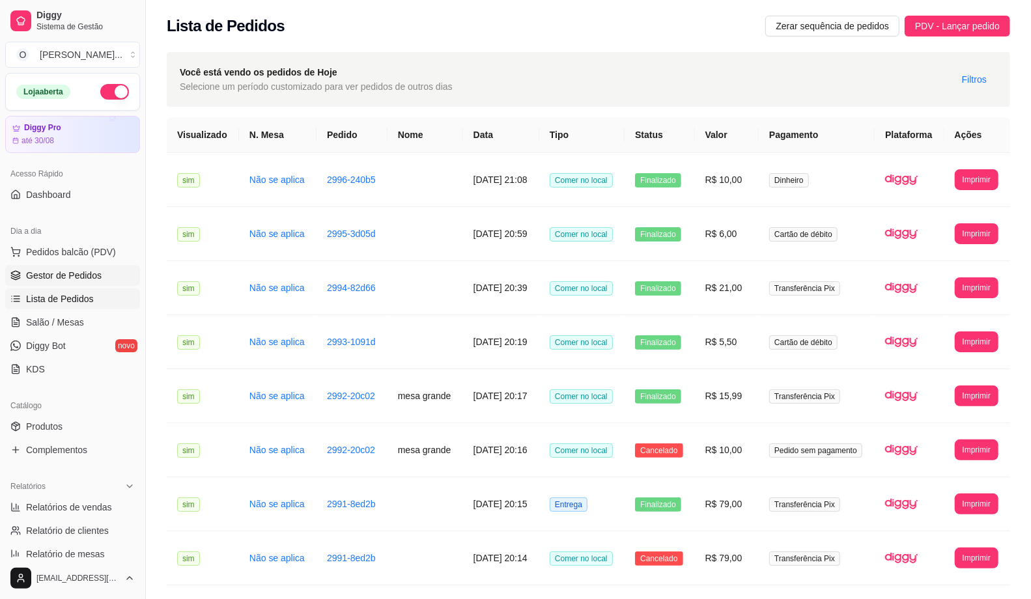
click at [86, 284] on link "Gestor de Pedidos" at bounding box center [72, 275] width 135 height 21
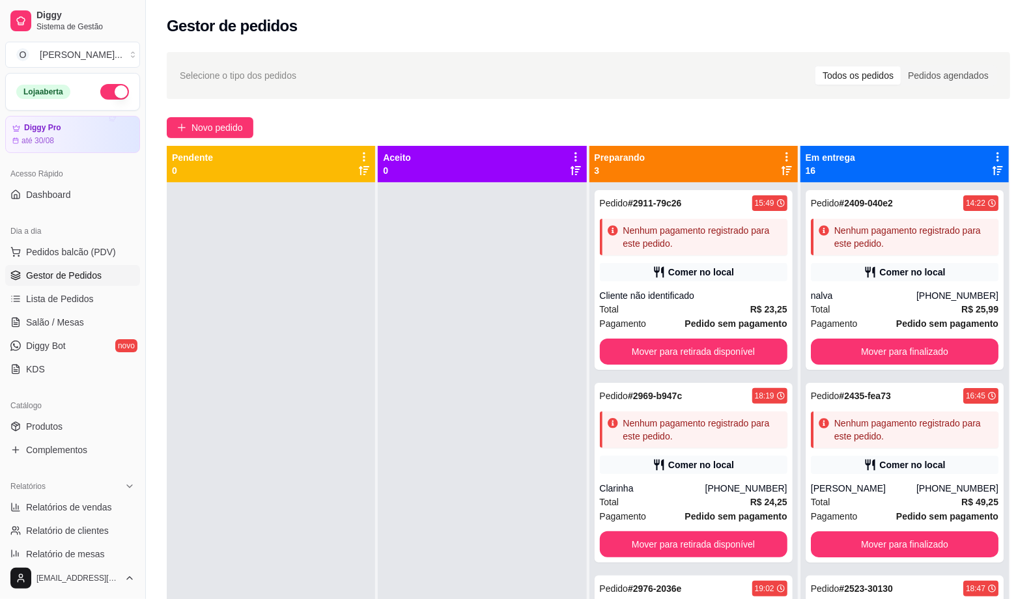
drag, startPoint x: 409, startPoint y: 220, endPoint x: 348, endPoint y: 243, distance: 65.3
click at [348, 243] on div "Pendente 0 Aceito 0 Preparando 3 Pedido # 2911-79c26 15:49 Nenhum pagamento reg…" at bounding box center [588, 445] width 843 height 599
click at [72, 250] on span "Pedidos balcão (PDV)" at bounding box center [71, 252] width 90 height 13
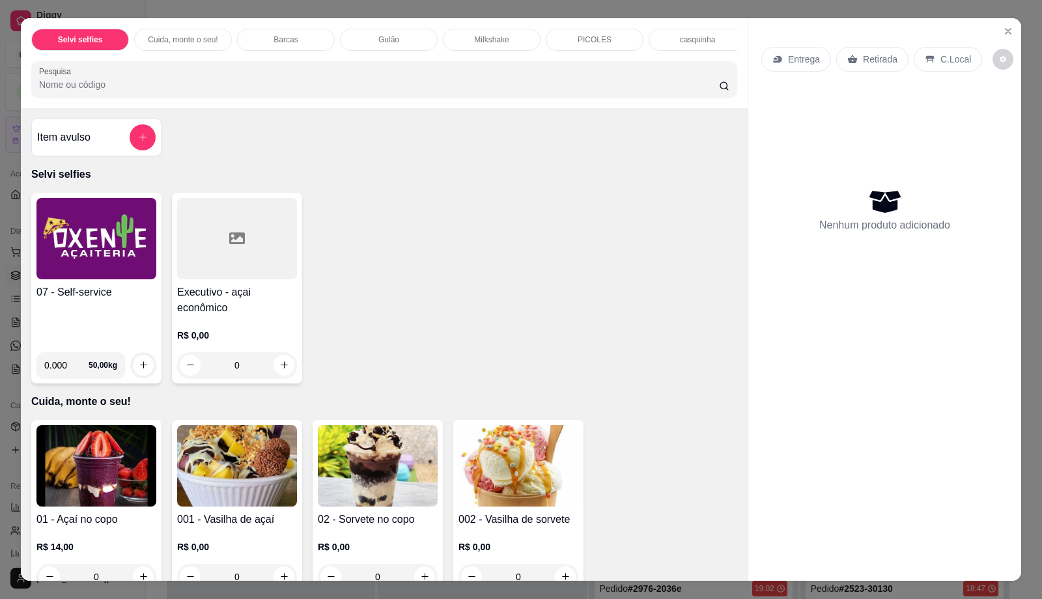
click at [87, 324] on div "07 - Self-service" at bounding box center [96, 313] width 120 height 57
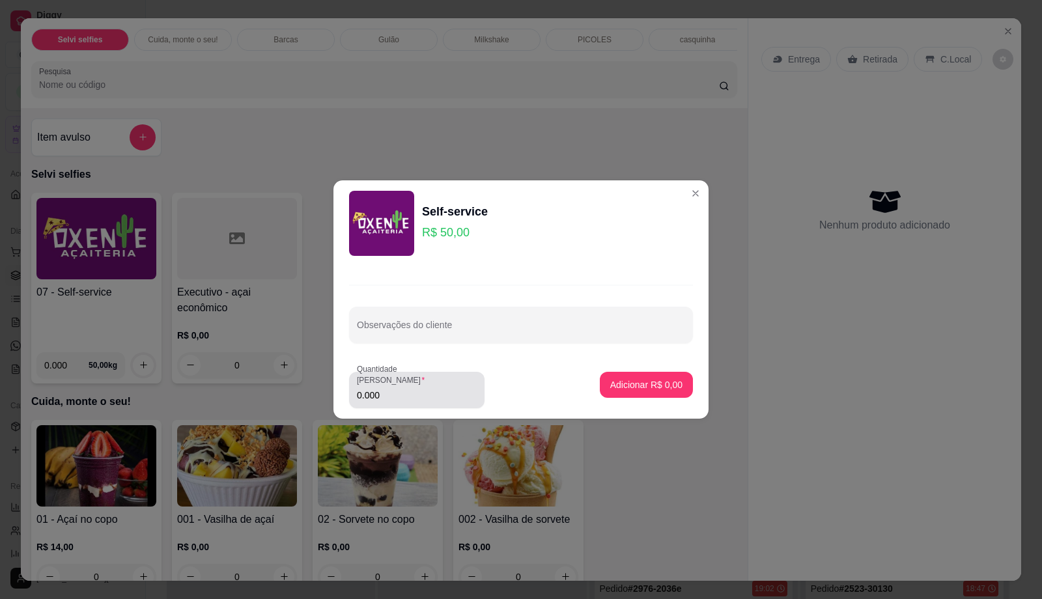
click at [406, 403] on div "0.000" at bounding box center [417, 390] width 120 height 26
click at [412, 394] on input "0.000" at bounding box center [417, 395] width 120 height 13
type input "0.41"
click at [630, 385] on p "Adicionar R$ 20,50" at bounding box center [644, 384] width 76 height 12
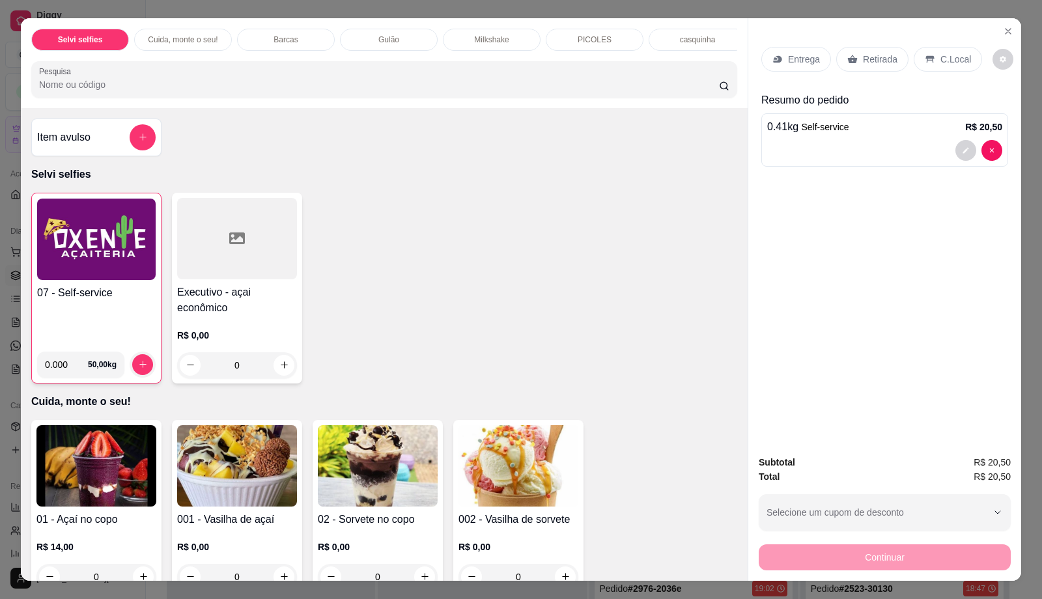
click at [113, 277] on img at bounding box center [96, 239] width 119 height 81
click at [53, 269] on img at bounding box center [96, 239] width 119 height 81
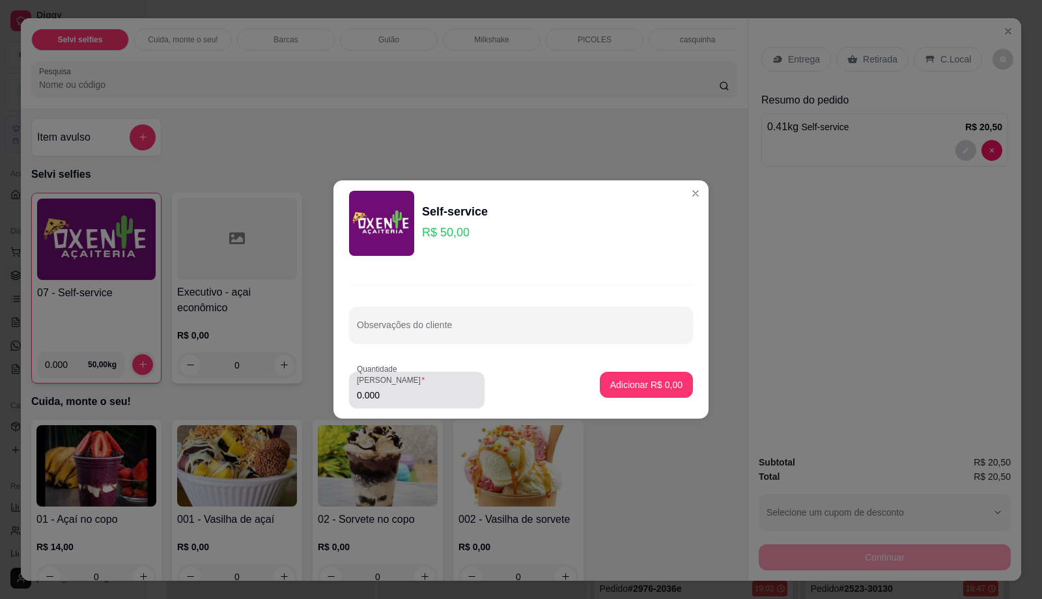
click at [458, 392] on input "0.000" at bounding box center [417, 395] width 120 height 13
type input "0.35"
click at [647, 388] on p "Adicionar R$ 17,50" at bounding box center [644, 384] width 76 height 12
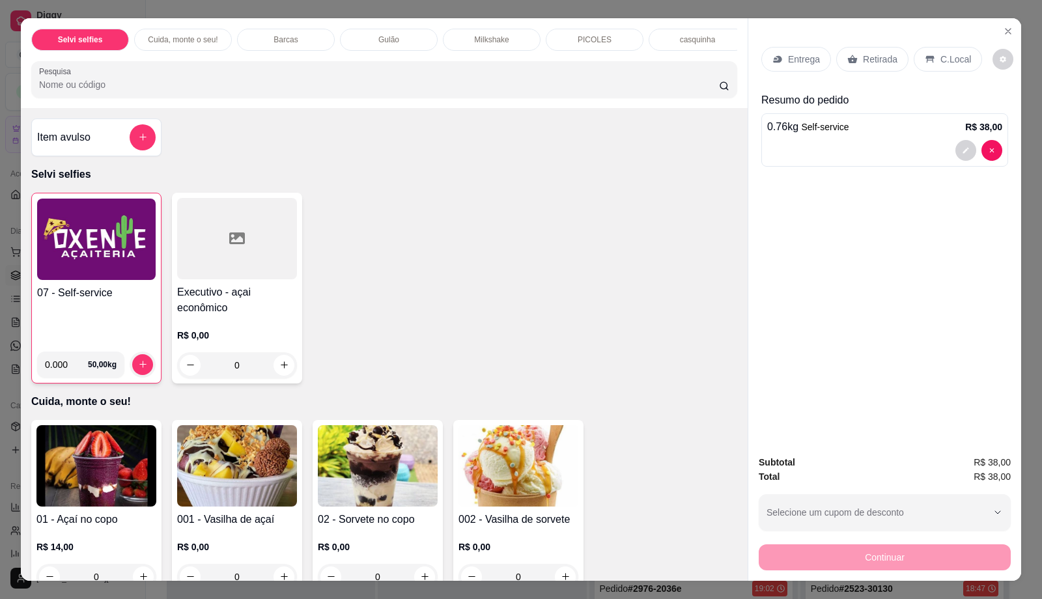
click at [965, 52] on div "C.Local" at bounding box center [948, 59] width 68 height 25
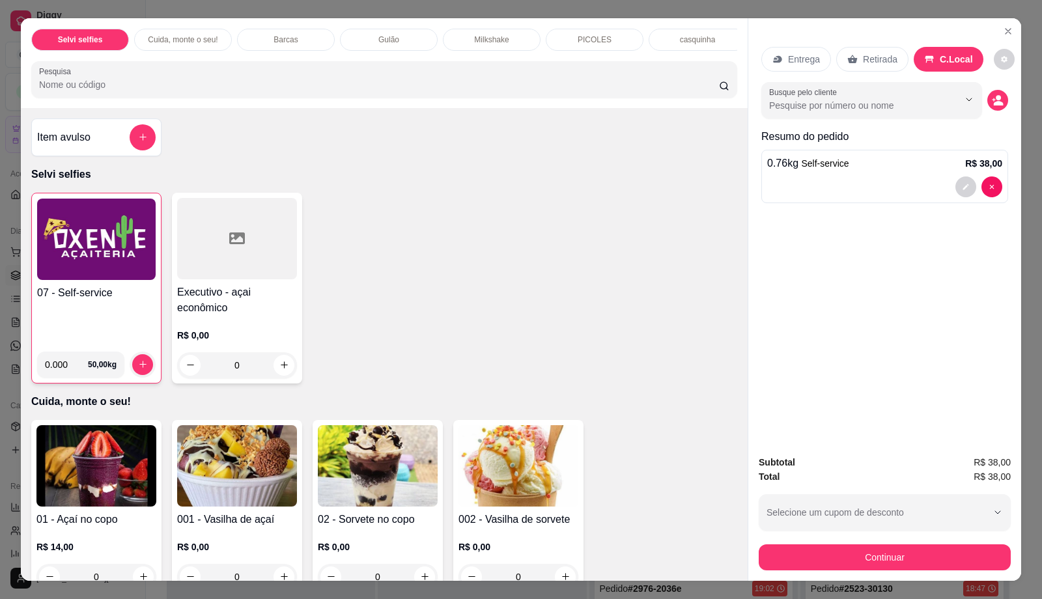
click at [834, 537] on div "Subtotal R$ 38,00 Total R$ 38,00 Selecione um cupom de desconto Selecione um cu…" at bounding box center [885, 512] width 252 height 115
click at [834, 554] on button "Continuar" at bounding box center [885, 557] width 244 height 25
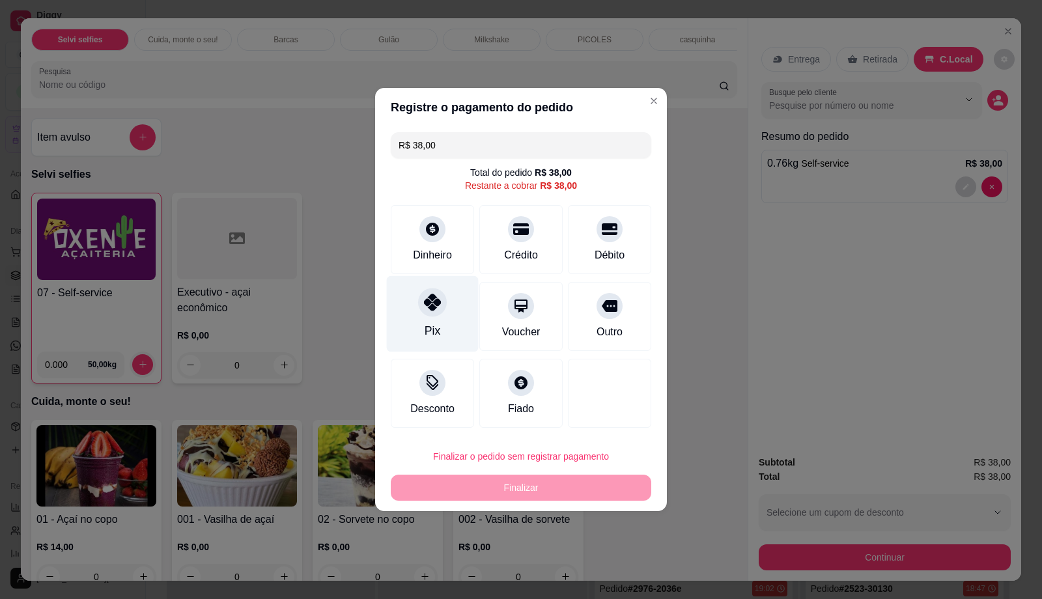
click at [413, 313] on div "Pix" at bounding box center [433, 314] width 92 height 76
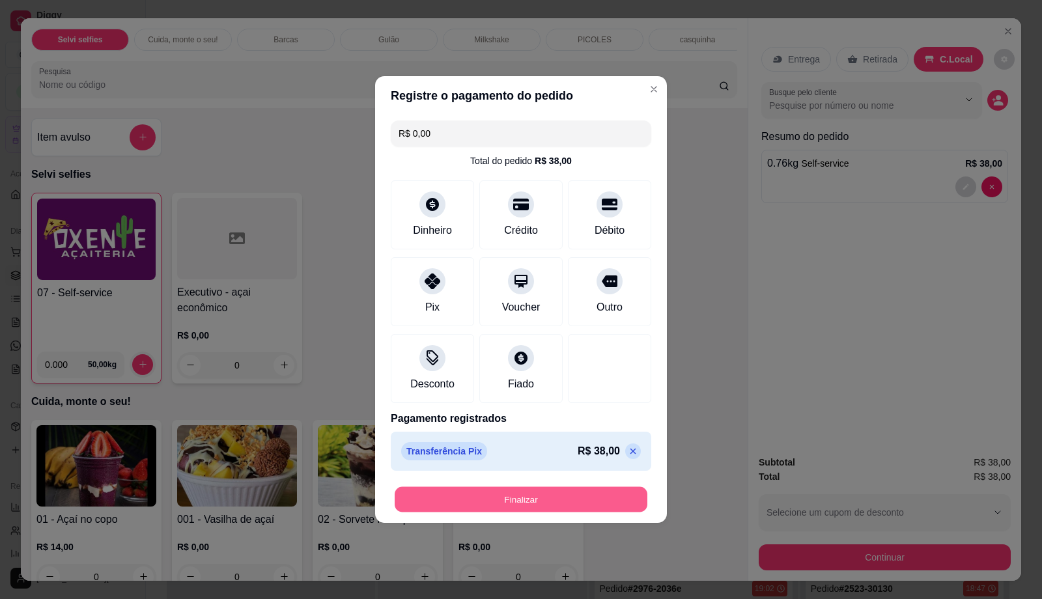
click at [572, 504] on button "Finalizar" at bounding box center [521, 499] width 253 height 25
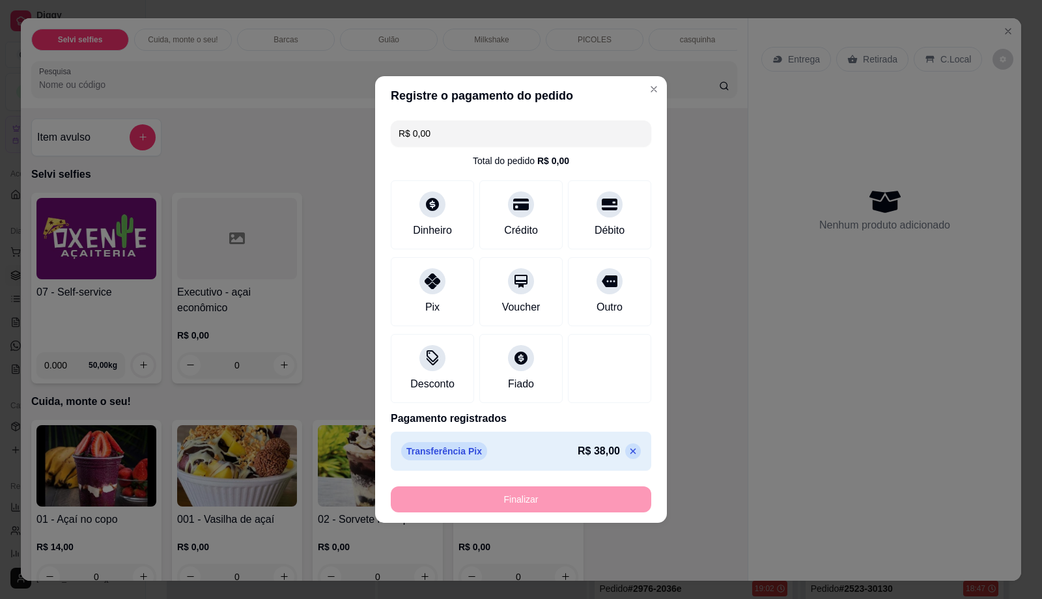
type input "-R$ 38,00"
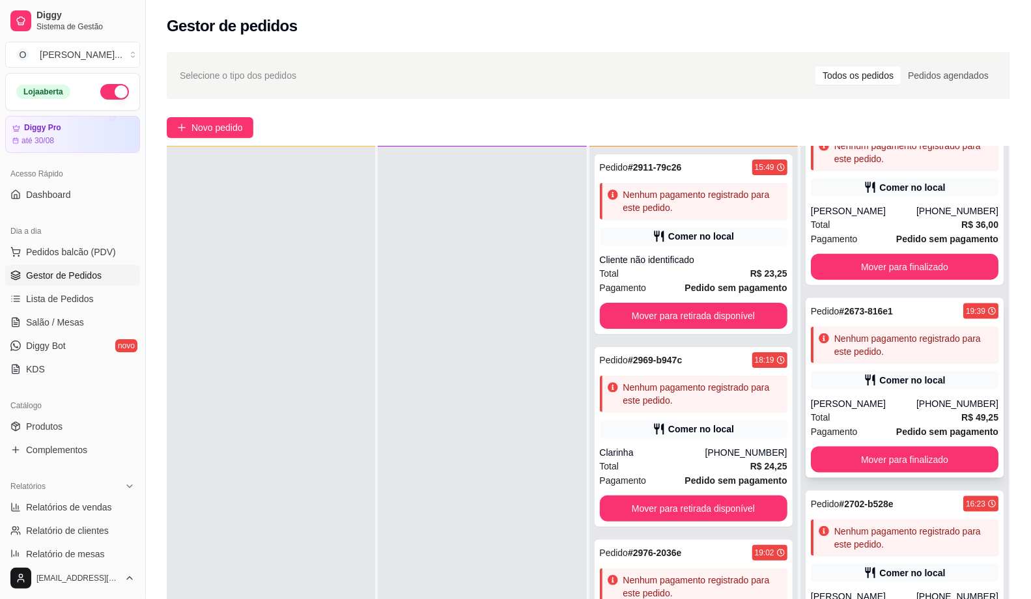
scroll to position [1085, 0]
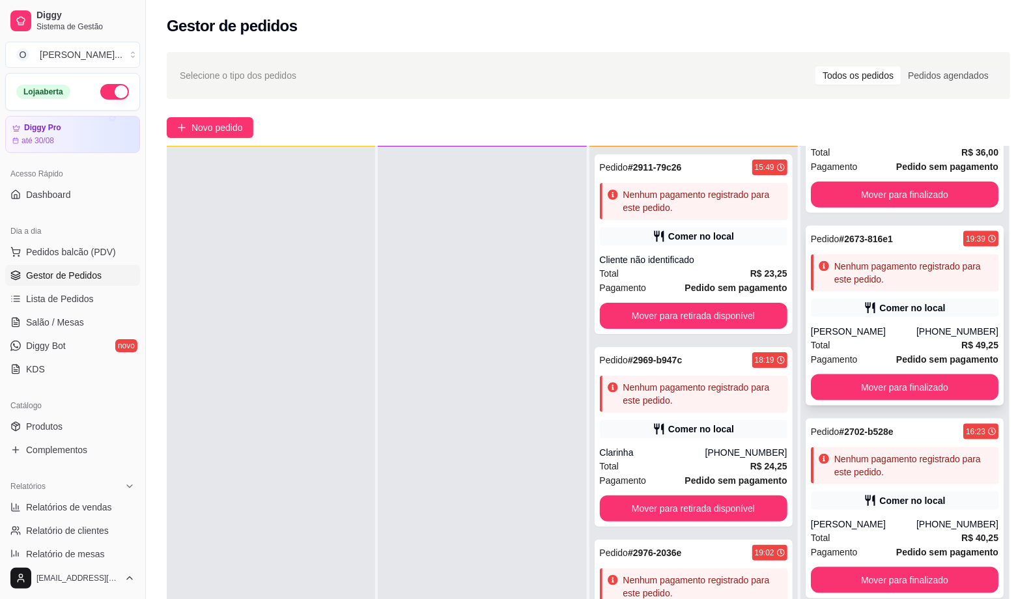
click at [838, 325] on div "[PERSON_NAME]" at bounding box center [864, 331] width 106 height 13
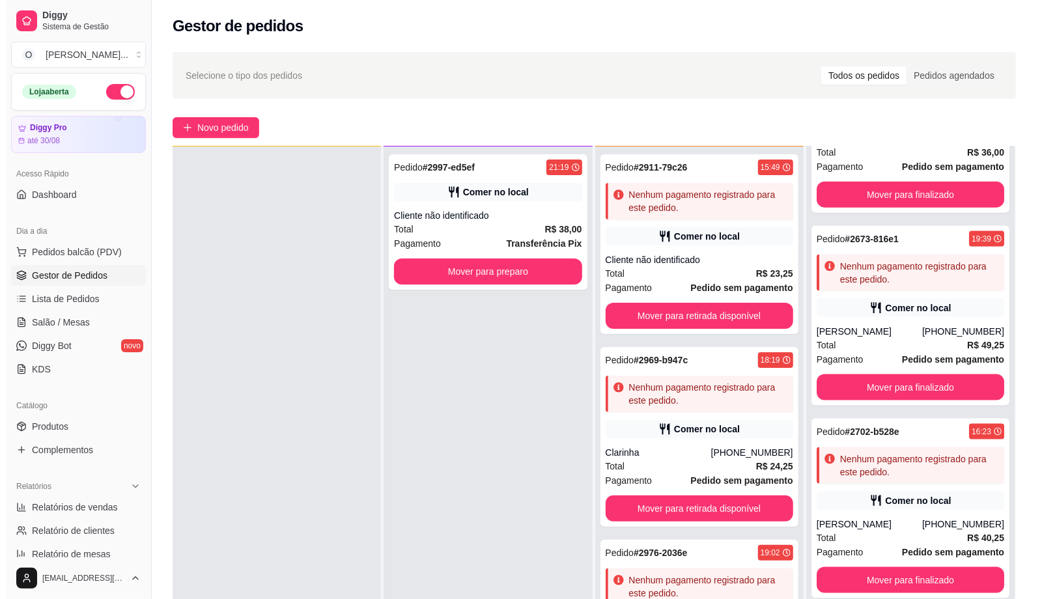
scroll to position [0, 0]
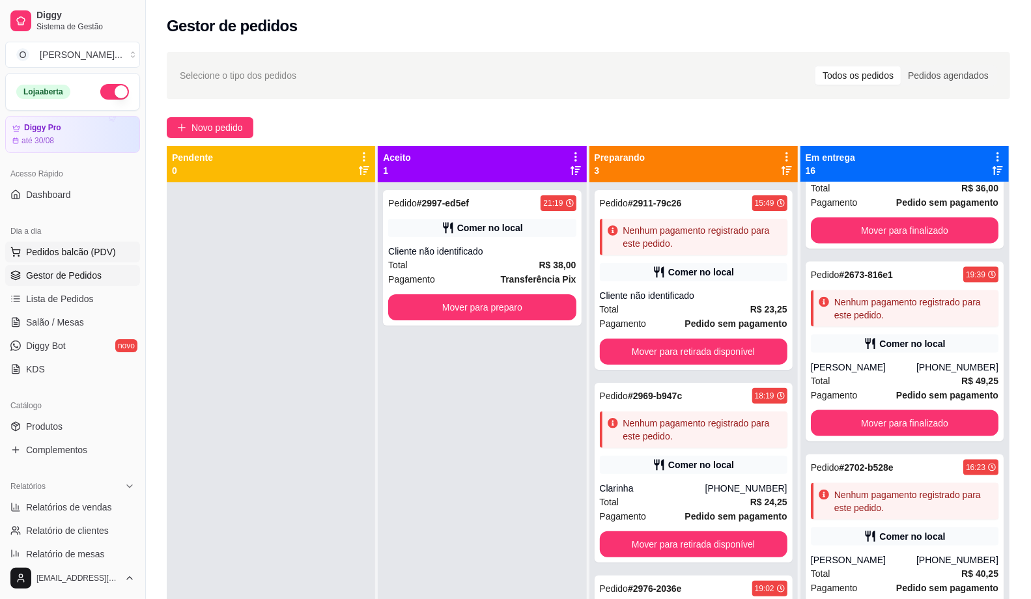
click at [57, 246] on span "Pedidos balcão (PDV)" at bounding box center [71, 252] width 90 height 13
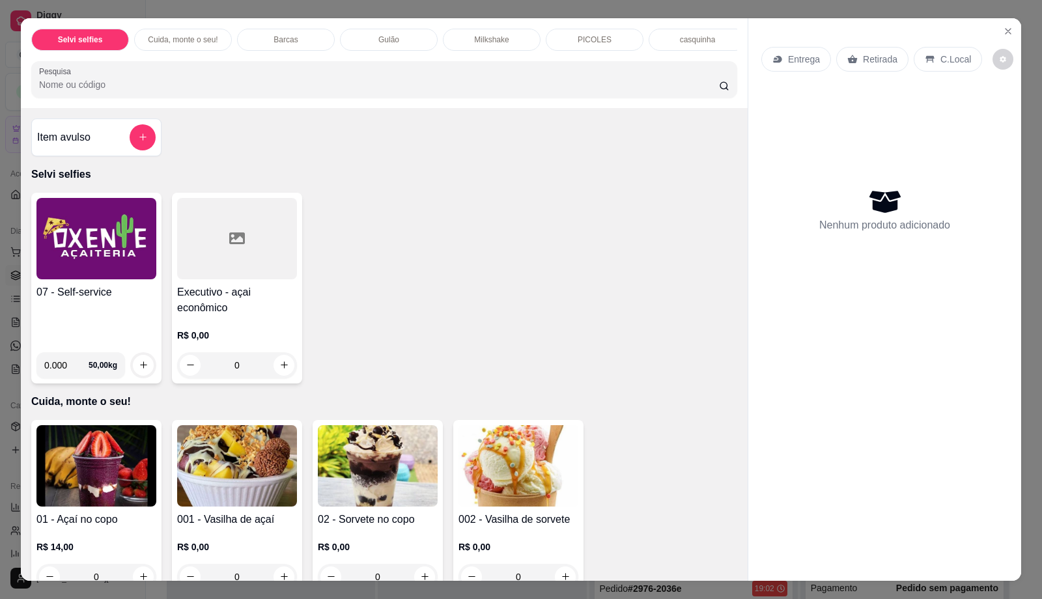
click at [103, 270] on img at bounding box center [96, 238] width 120 height 81
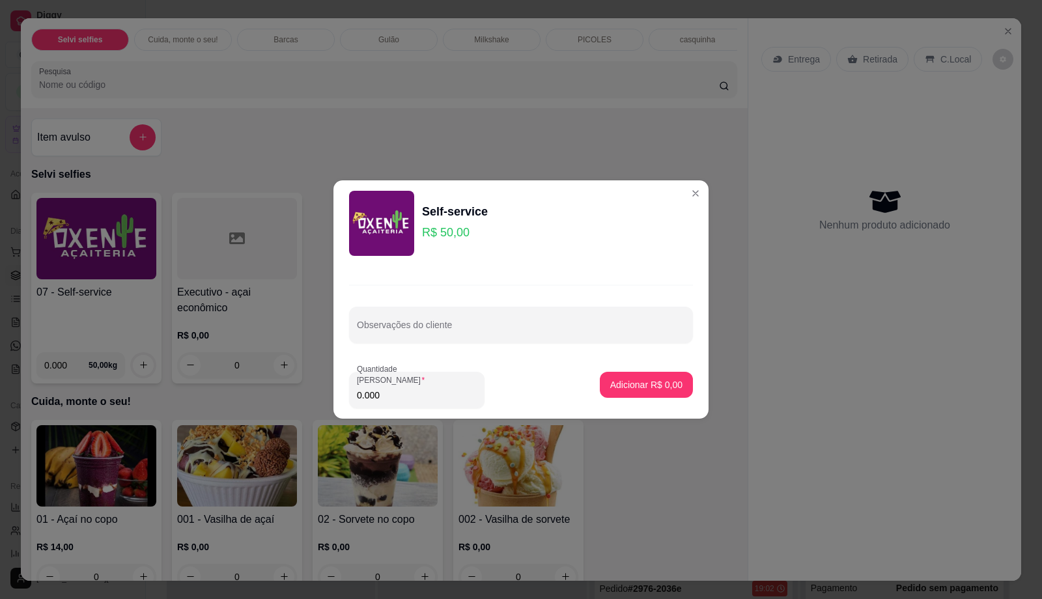
click at [433, 394] on input "0.000" at bounding box center [417, 395] width 120 height 13
type input "0.250"
click at [627, 385] on p "Adicionar R$ 12,50" at bounding box center [644, 384] width 76 height 12
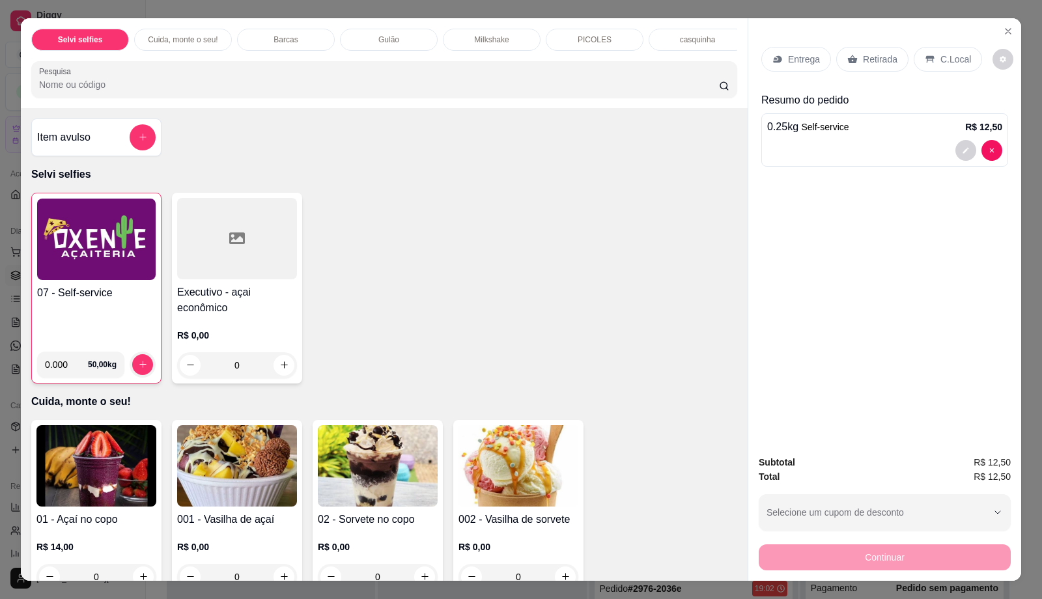
click at [946, 63] on p "C.Local" at bounding box center [956, 59] width 31 height 13
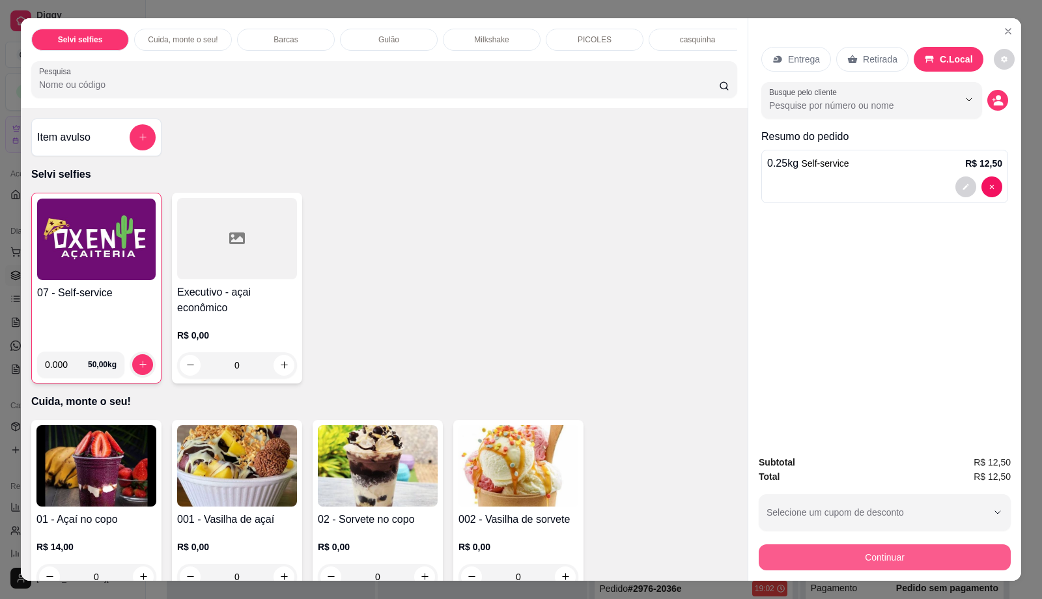
click at [818, 563] on button "Continuar" at bounding box center [885, 558] width 252 height 26
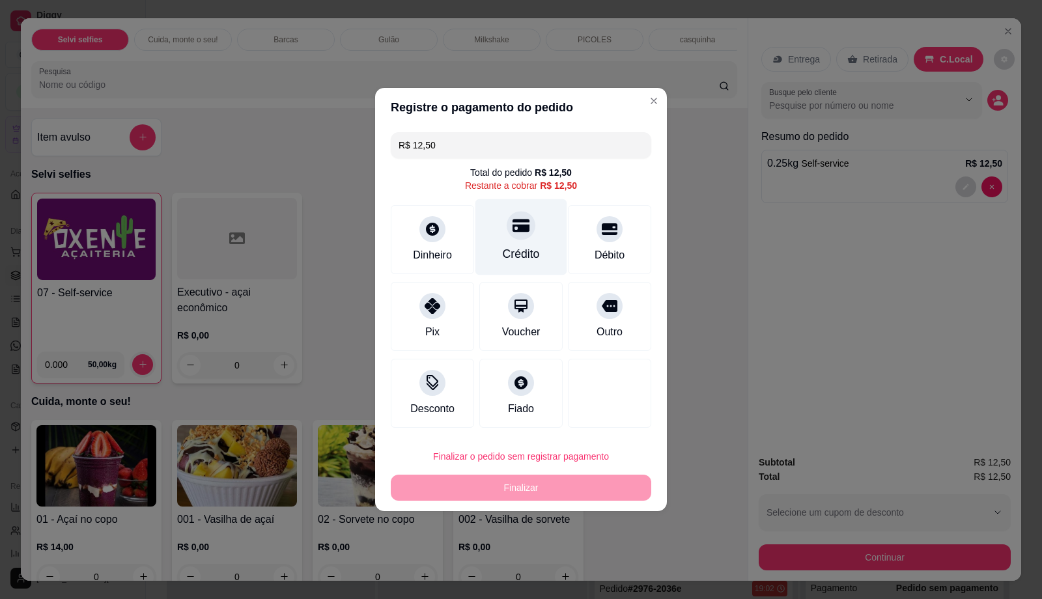
click at [502, 236] on div "Crédito" at bounding box center [521, 237] width 92 height 76
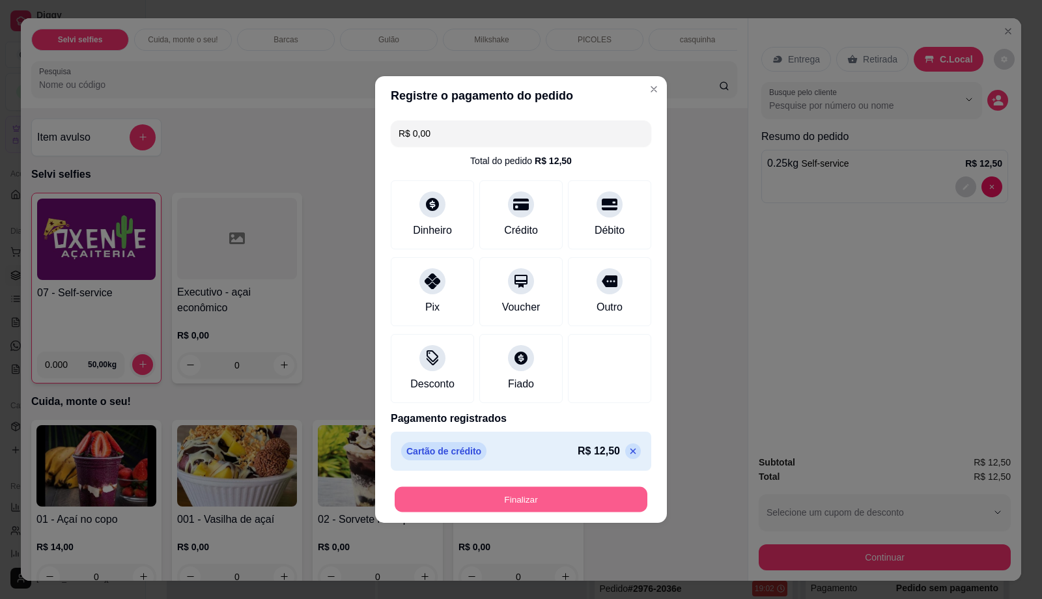
click at [511, 506] on button "Finalizar" at bounding box center [521, 499] width 253 height 25
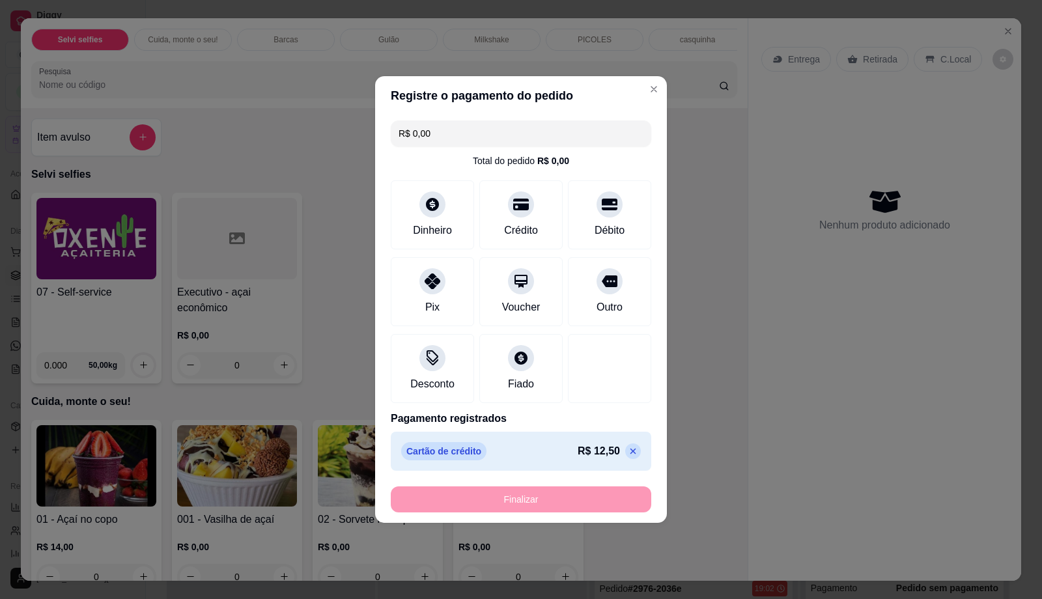
type input "-R$ 12,50"
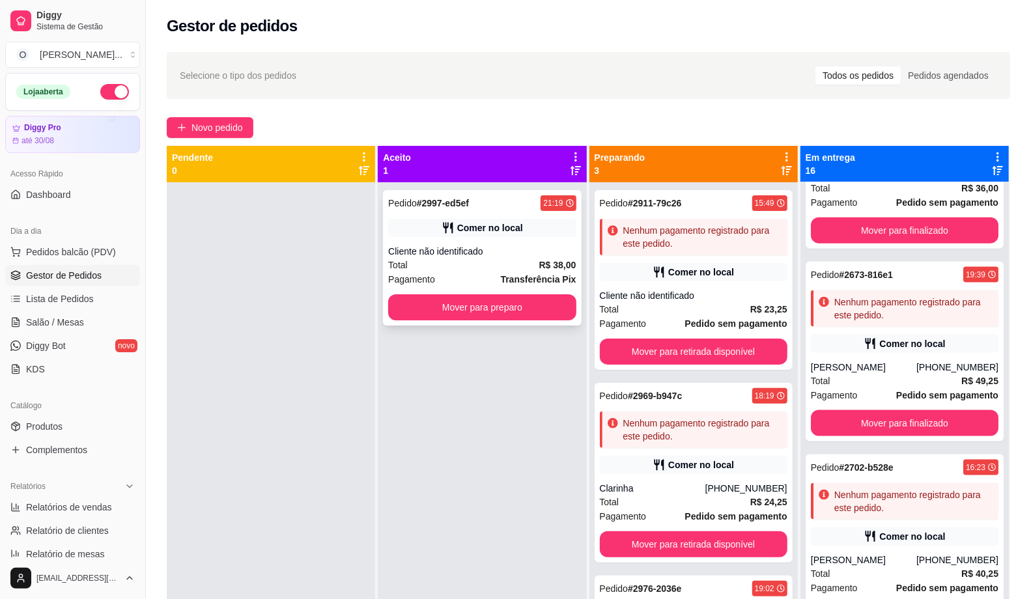
click at [489, 257] on div "Cliente não identificado" at bounding box center [482, 251] width 188 height 13
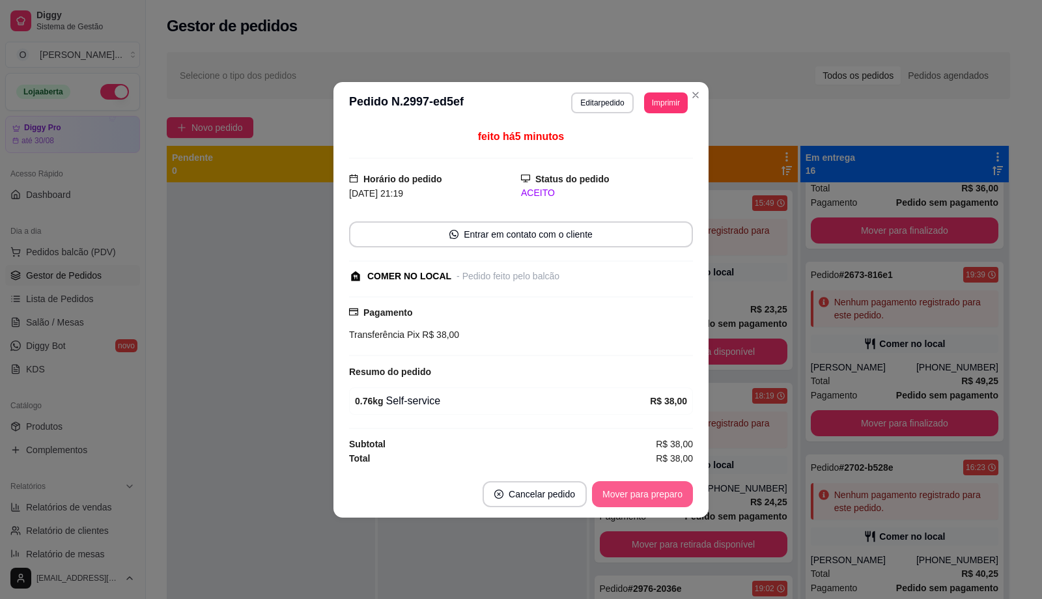
click at [636, 489] on button "Mover para preparo" at bounding box center [642, 494] width 101 height 26
click at [644, 476] on footer "Cancelar pedido Mover para retirada disponível" at bounding box center [520, 494] width 375 height 47
click at [636, 491] on button "Mover para retirada disponível" at bounding box center [620, 493] width 139 height 25
click at [636, 491] on button "Mover para finalizado" at bounding box center [639, 494] width 108 height 26
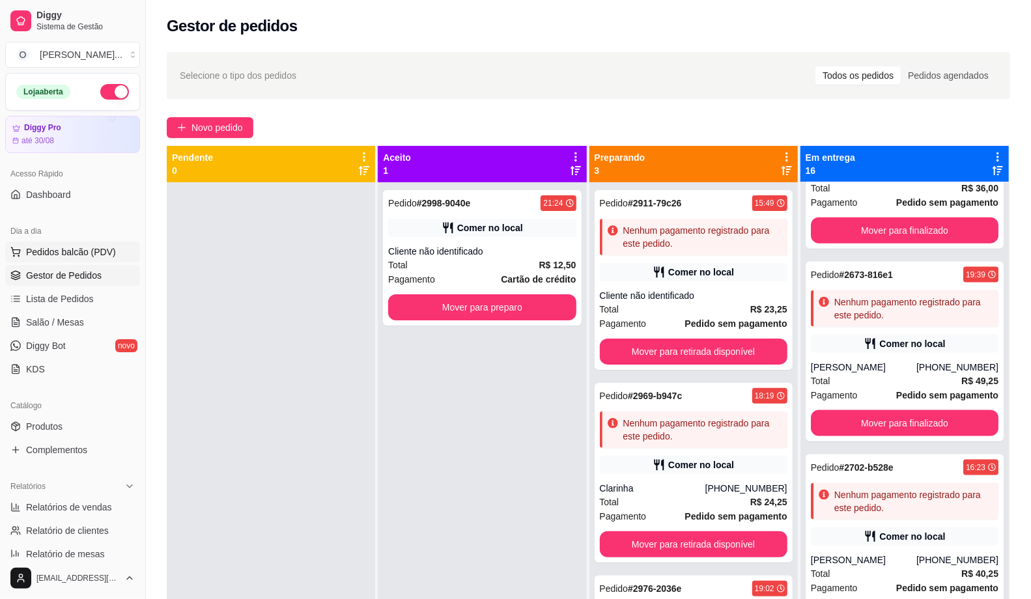
click at [66, 261] on button "Pedidos balcão (PDV)" at bounding box center [72, 252] width 135 height 21
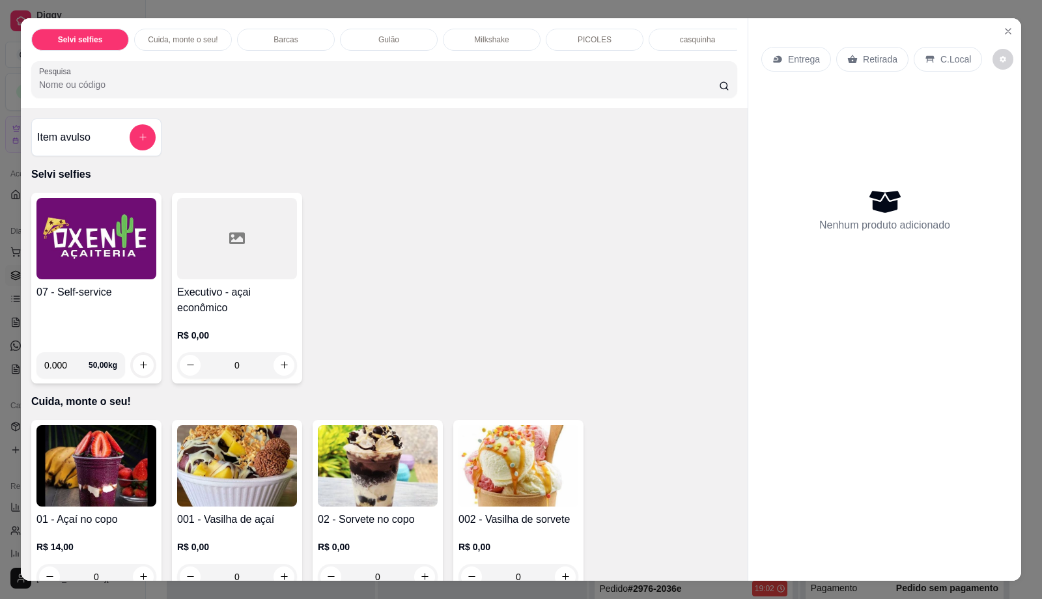
click at [100, 328] on div "07 - Self-service" at bounding box center [96, 313] width 120 height 57
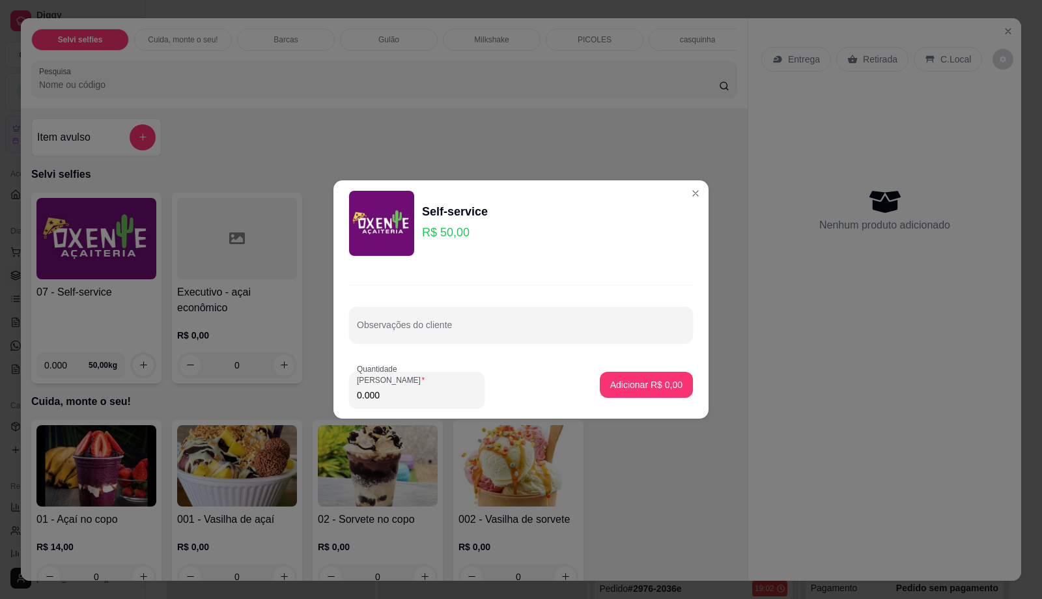
click at [427, 391] on input "0.000" at bounding box center [417, 395] width 120 height 13
type input "0.235"
click at [645, 387] on p "Adicionar R$ 11,75" at bounding box center [644, 384] width 78 height 13
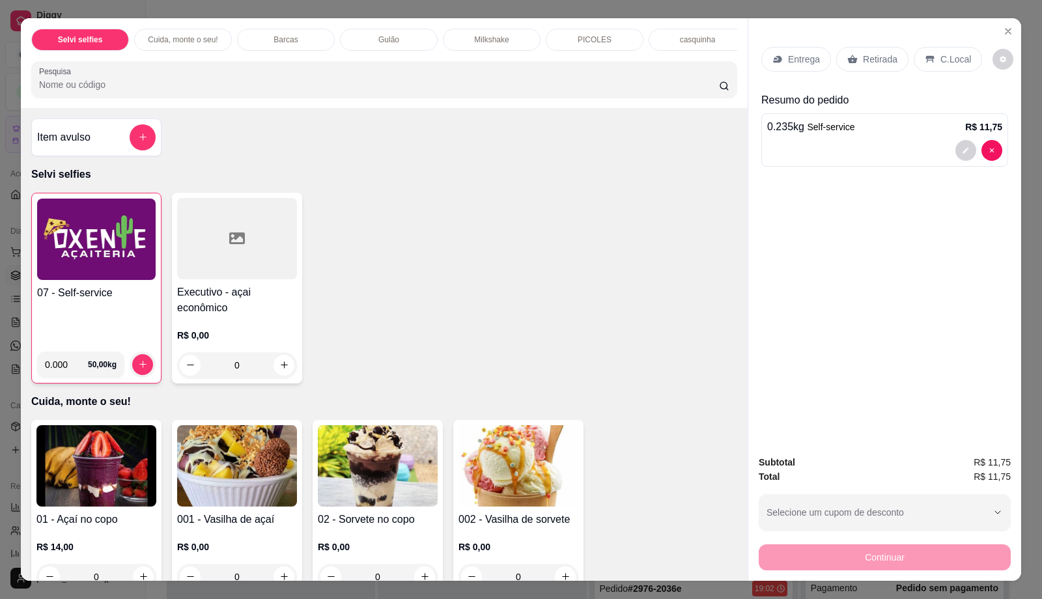
click at [949, 59] on p "C.Local" at bounding box center [956, 59] width 31 height 13
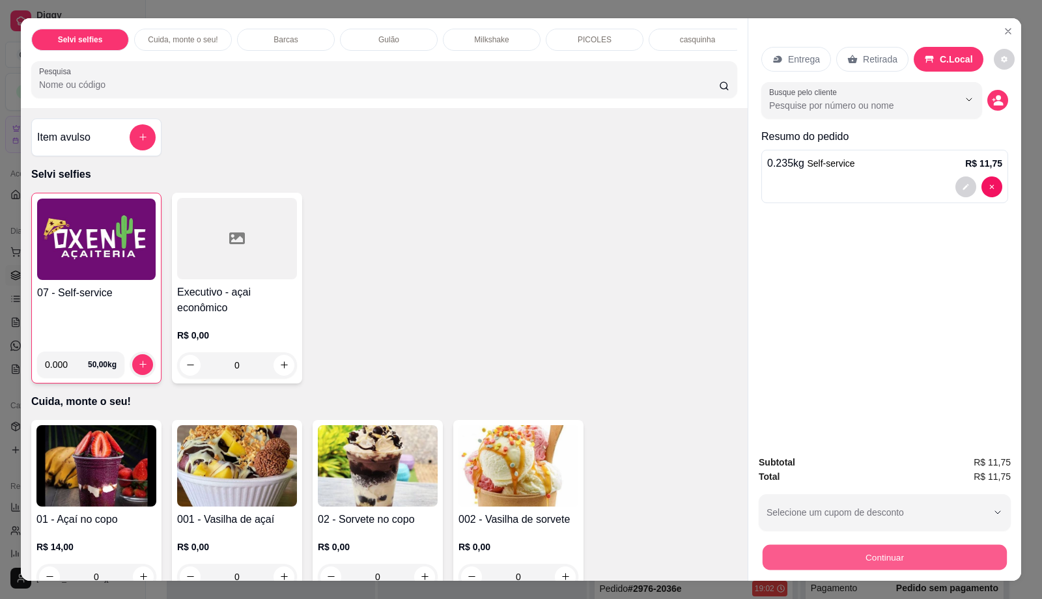
click at [819, 556] on button "Continuar" at bounding box center [885, 557] width 244 height 25
click at [85, 300] on h4 "07 - Self-service" at bounding box center [96, 293] width 119 height 16
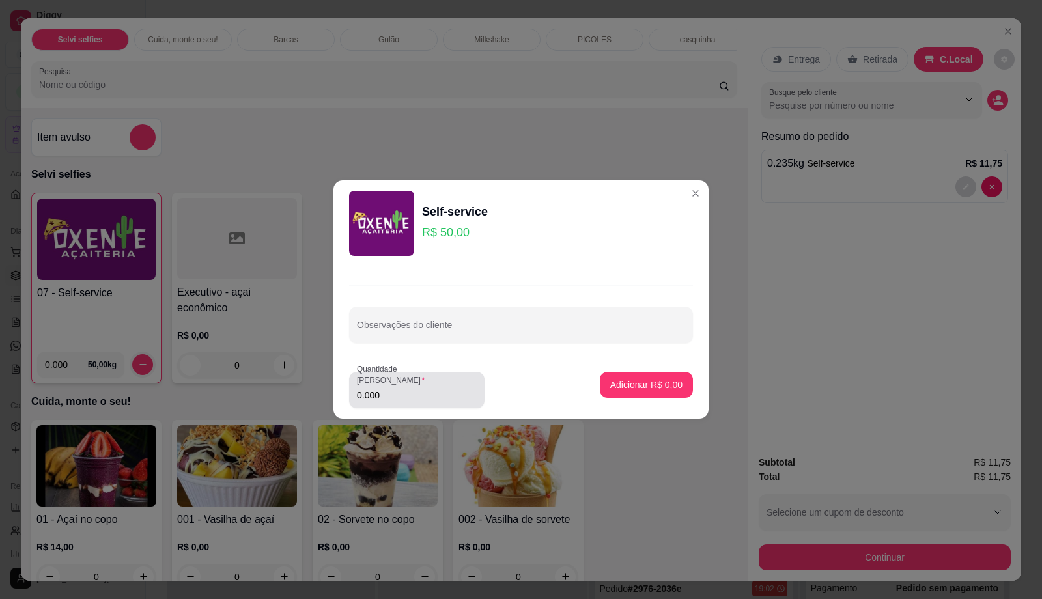
click at [395, 388] on div "0.000" at bounding box center [417, 390] width 120 height 26
click at [395, 396] on input "0.000" at bounding box center [417, 395] width 120 height 13
type input "0.235"
click at [627, 386] on p "Adicionar R$ 11,75" at bounding box center [644, 384] width 76 height 12
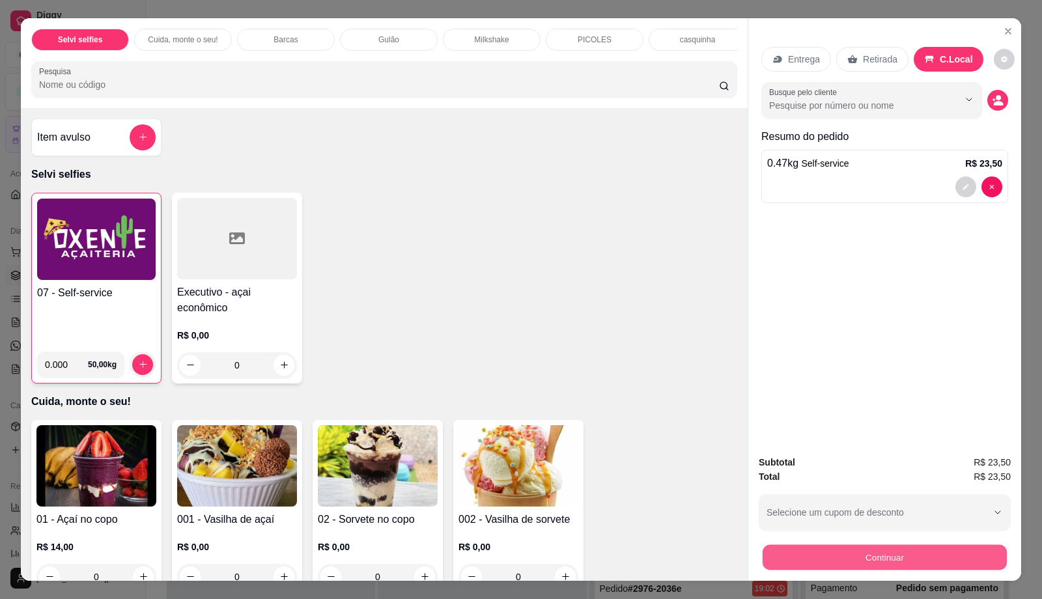
click at [891, 555] on button "Continuar" at bounding box center [885, 557] width 244 height 25
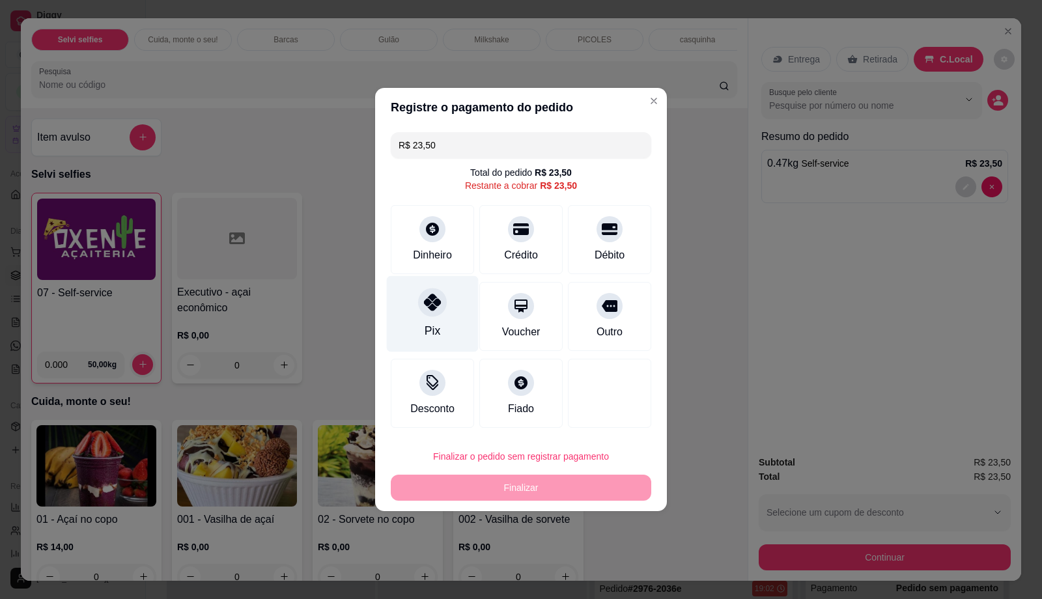
click at [446, 310] on div "Pix" at bounding box center [433, 314] width 92 height 76
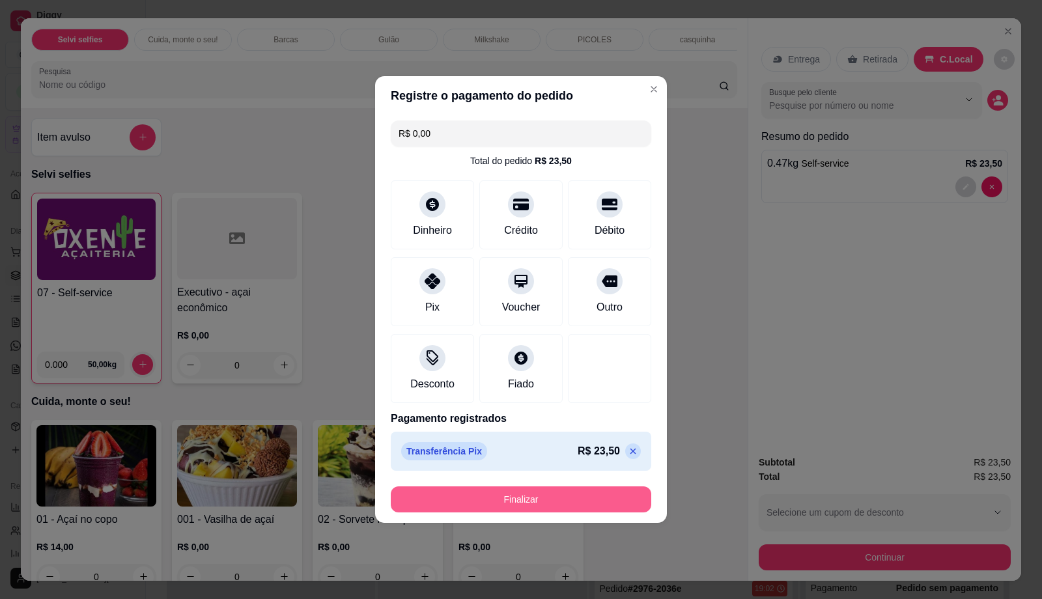
click at [515, 503] on button "Finalizar" at bounding box center [521, 500] width 261 height 26
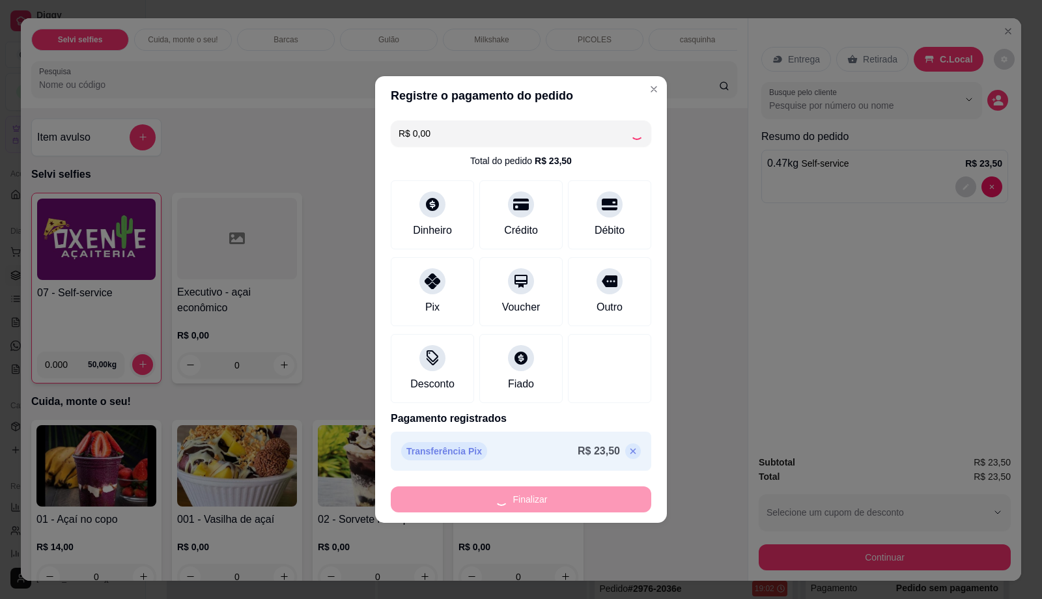
type input "-R$ 23,50"
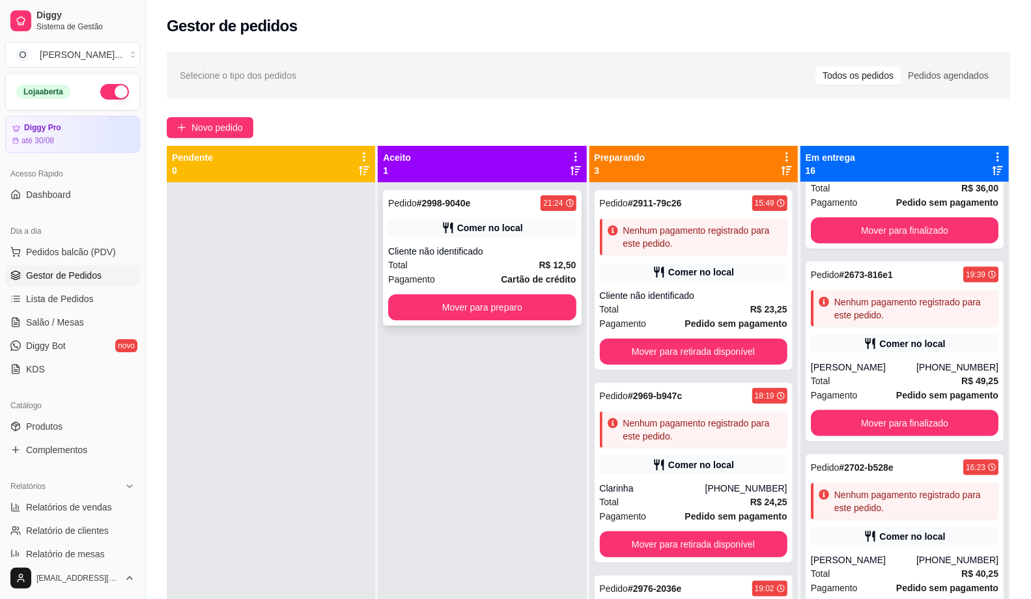
click at [492, 251] on div "Cliente não identificado" at bounding box center [482, 251] width 188 height 13
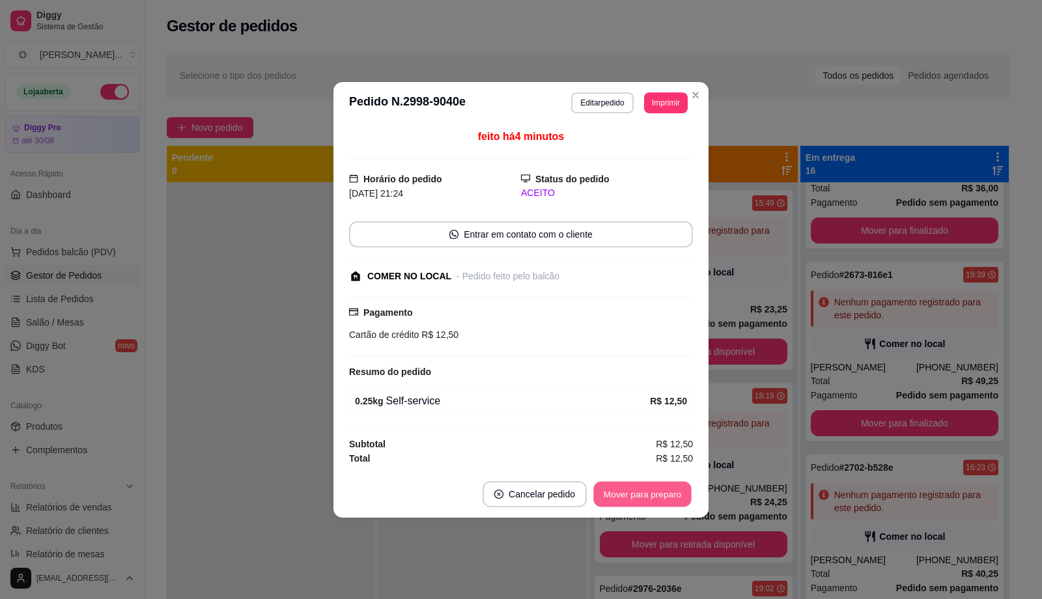
click at [666, 487] on button "Mover para preparo" at bounding box center [642, 493] width 98 height 25
click at [666, 487] on button "Mover para retirada disponível" at bounding box center [620, 493] width 139 height 25
click at [666, 487] on button "Mover para finalizado" at bounding box center [639, 493] width 105 height 25
